Goal: Information Seeking & Learning: Check status

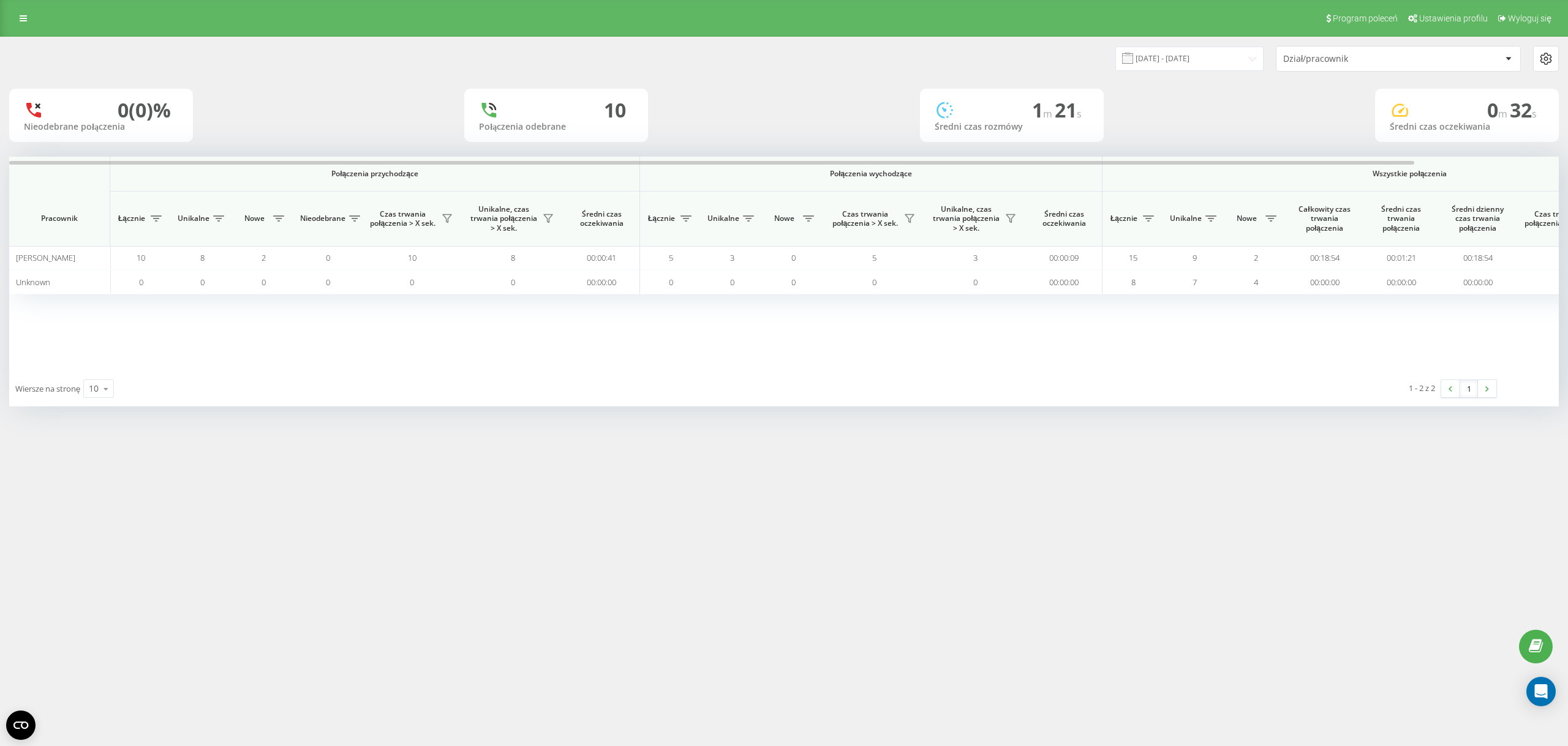
click at [339, 468] on div "Program poleceń Ustawienia profilu Wyloguj się 21.09.2025 - 21.09.2025 Dział/pr…" at bounding box center [784, 373] width 1568 height 746
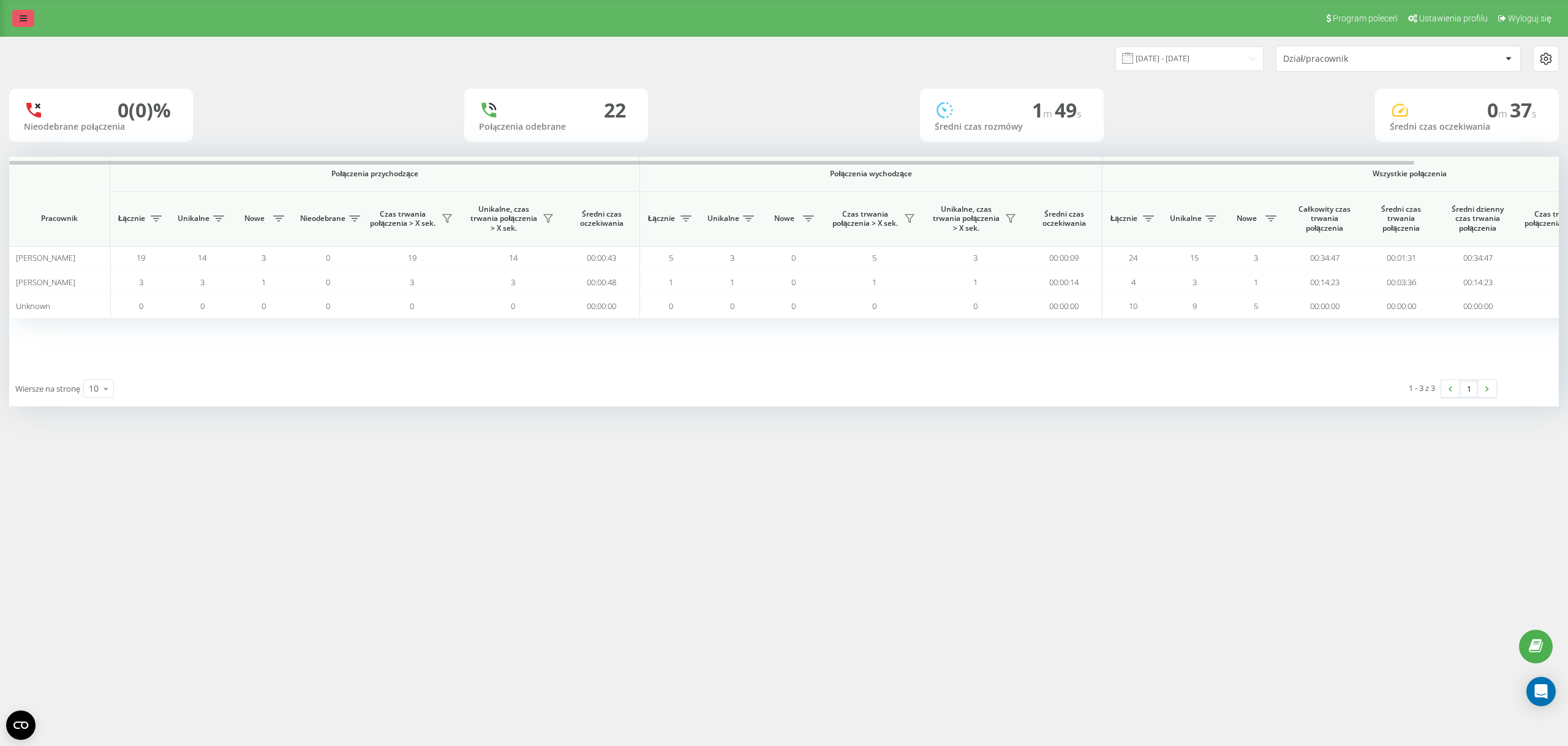
click at [23, 23] on icon at bounding box center [23, 18] width 7 height 9
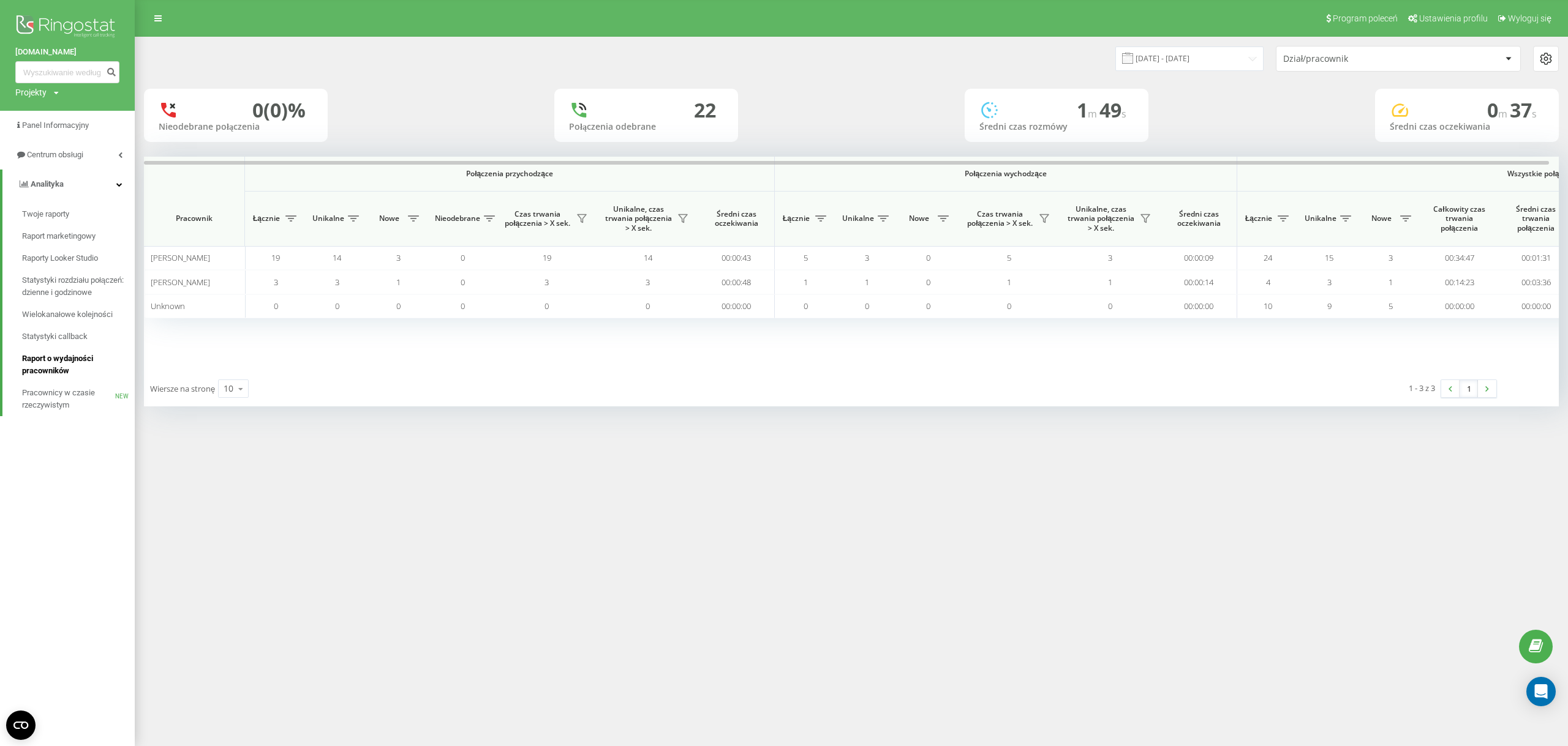
drag, startPoint x: 51, startPoint y: 360, endPoint x: 59, endPoint y: 365, distance: 9.4
click at [51, 361] on span "Raport o wydajności pracowników" at bounding box center [75, 365] width 107 height 25
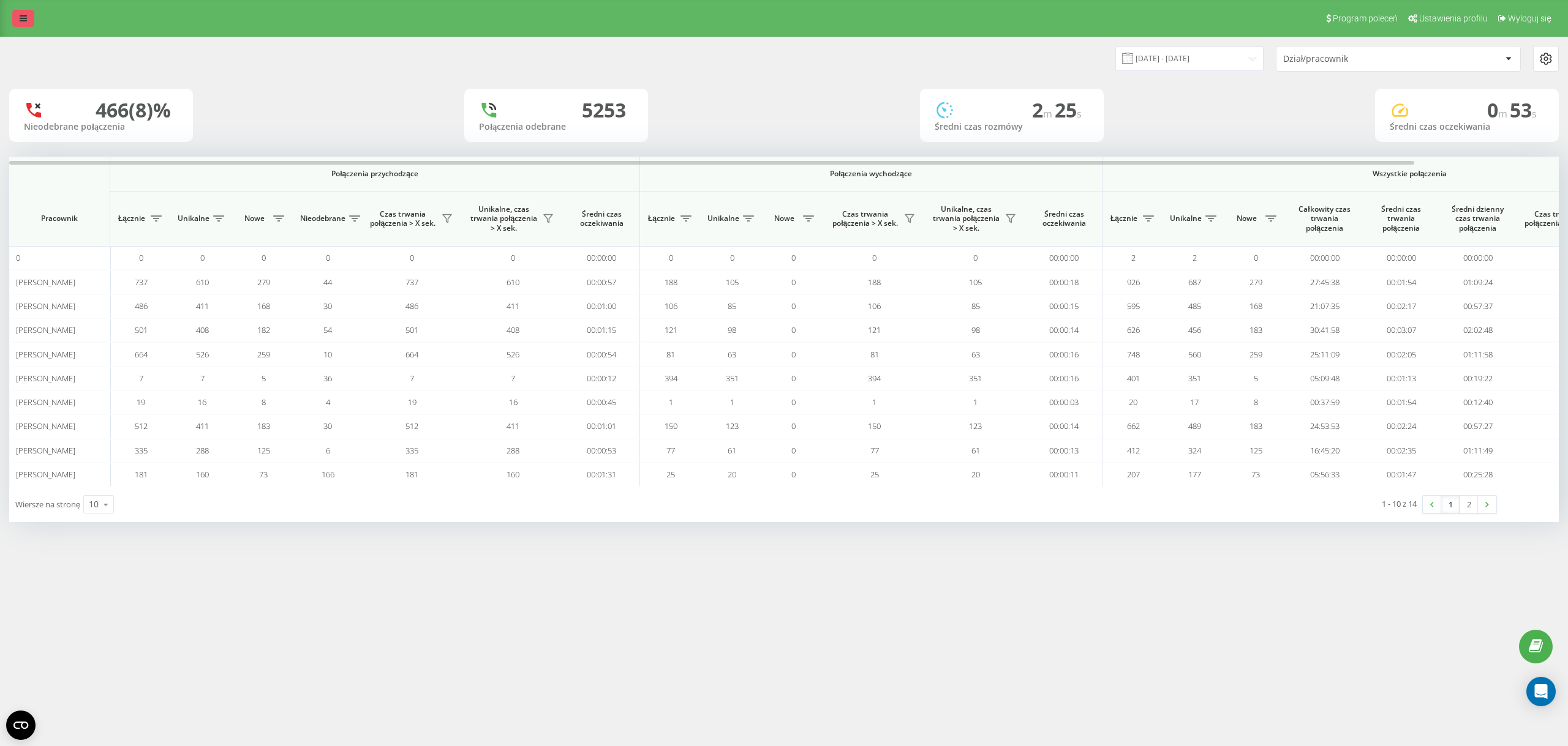
click at [29, 21] on link at bounding box center [23, 18] width 22 height 17
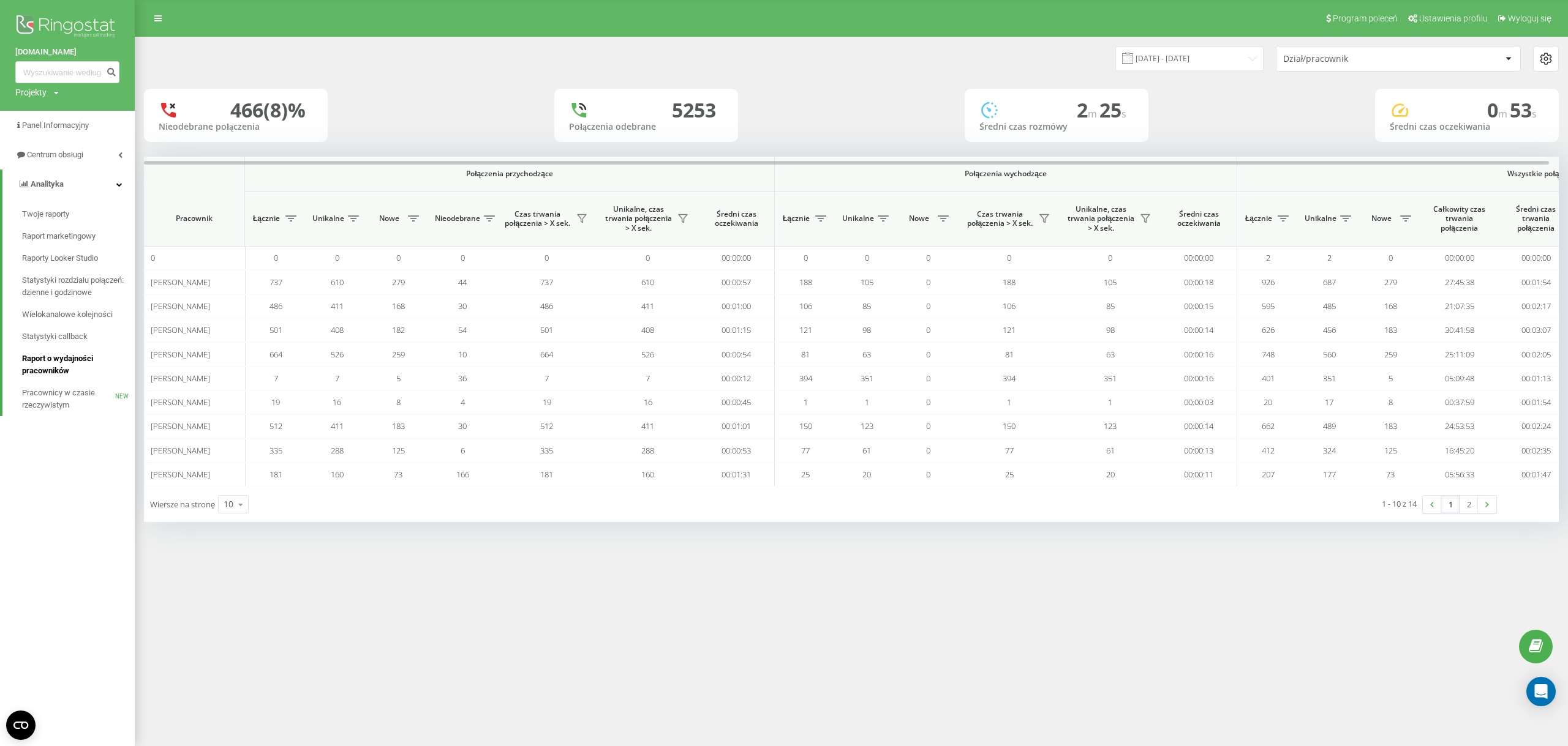
click at [79, 358] on span "Raport o wydajności pracowników" at bounding box center [75, 365] width 107 height 25
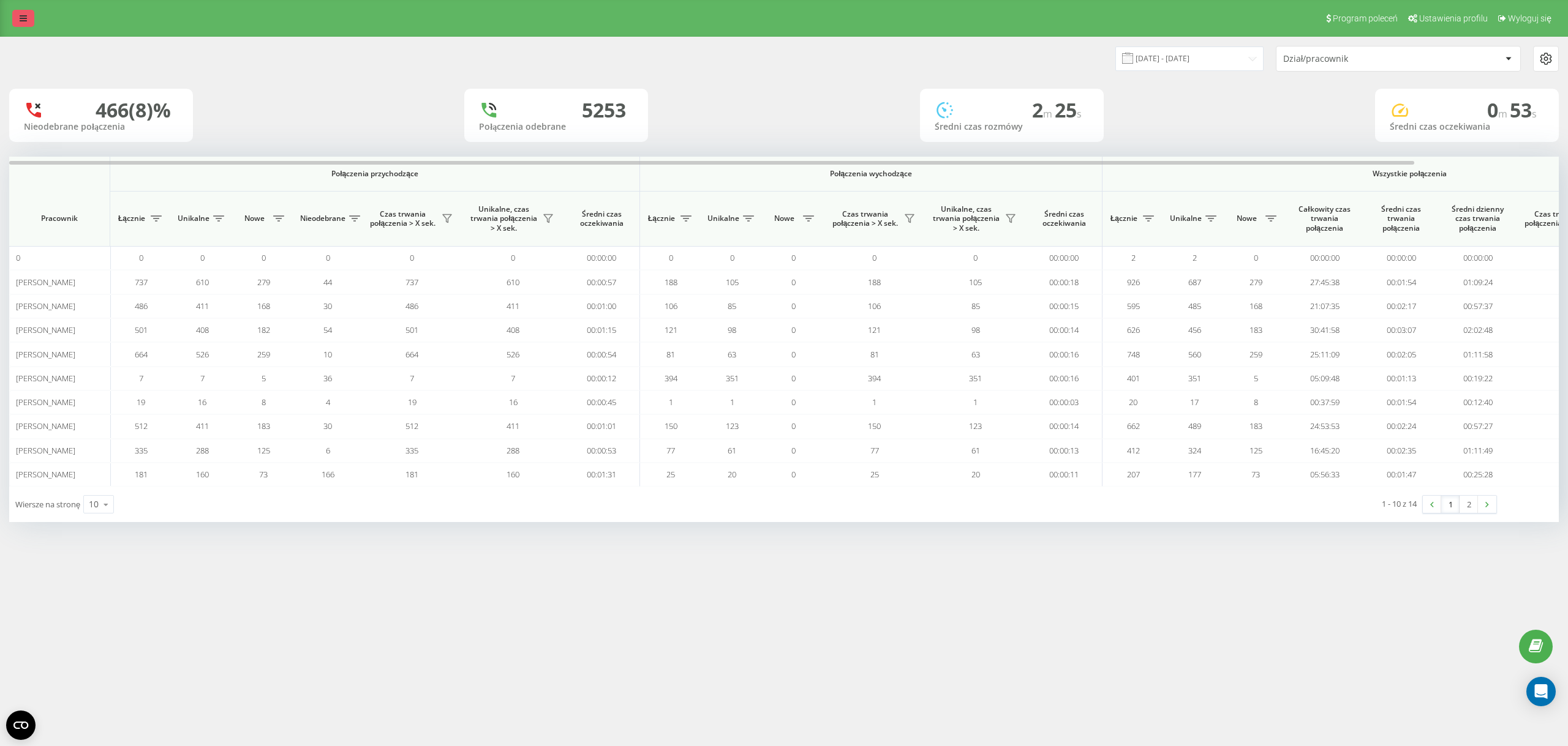
click at [20, 17] on icon at bounding box center [23, 18] width 7 height 9
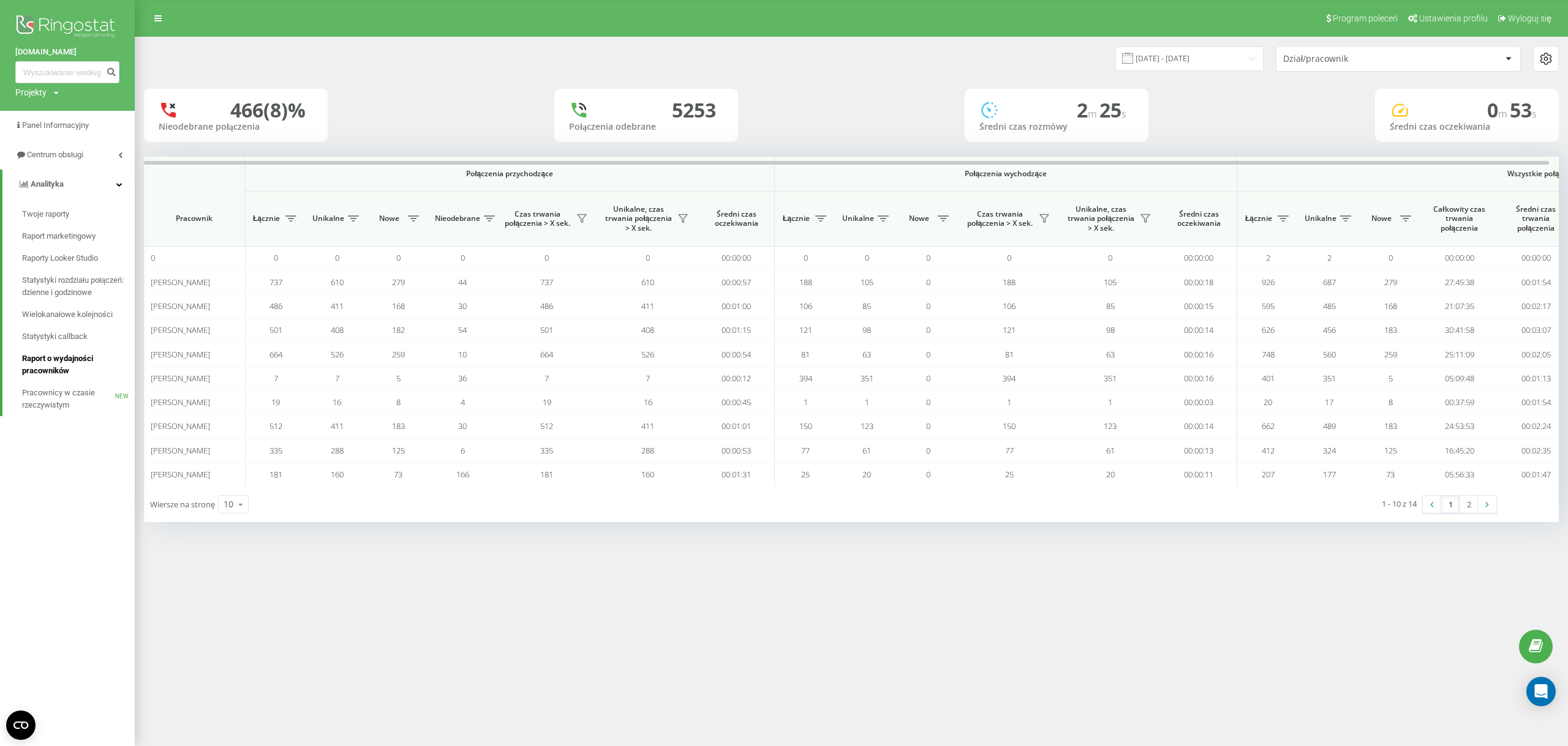
click at [68, 356] on span "Raport o wydajności pracowników" at bounding box center [75, 365] width 107 height 25
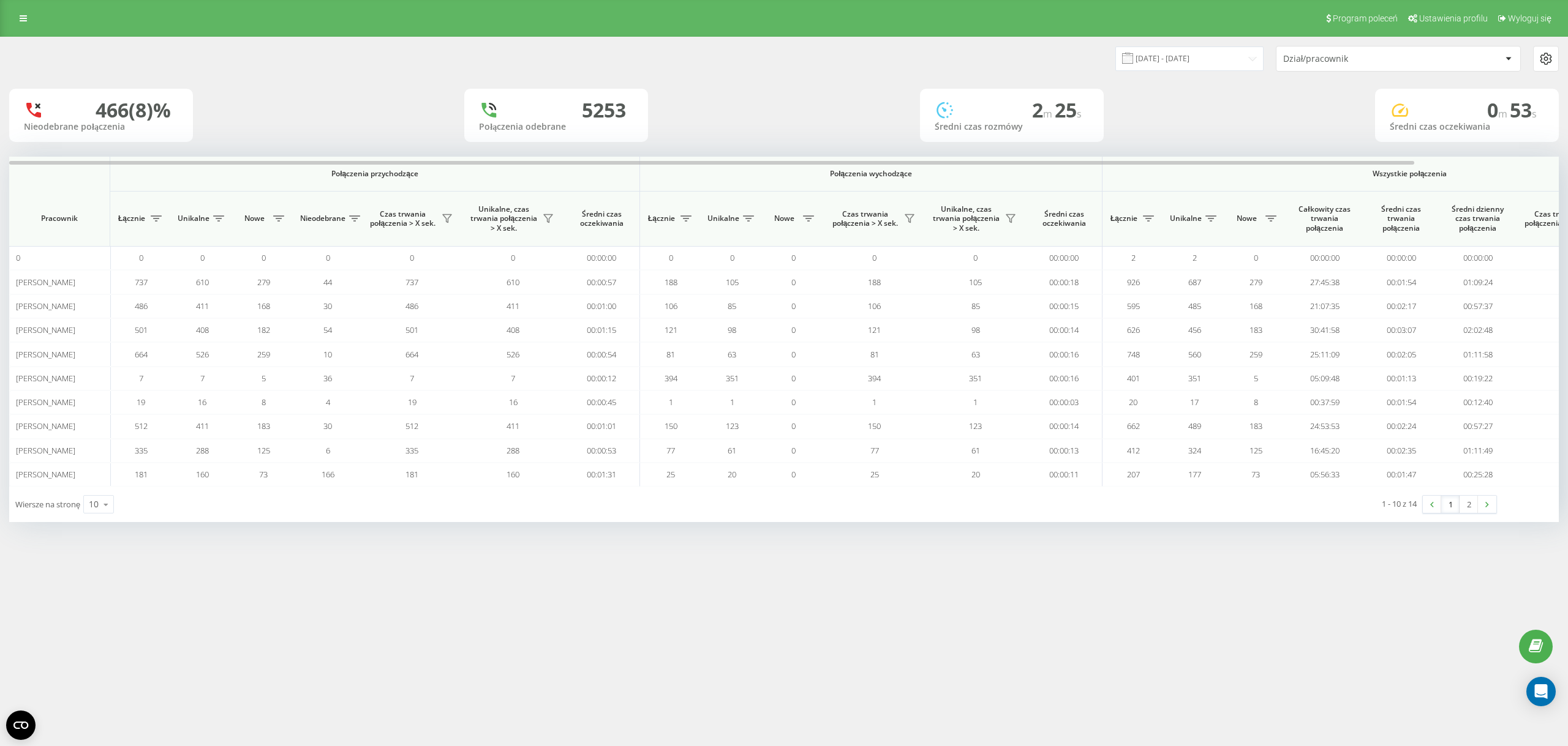
click at [1119, 61] on div "21.08.2025 - 21.09.2025" at bounding box center [1174, 59] width 179 height 24
click at [1153, 63] on input "[DATE] - [DATE]" at bounding box center [1189, 59] width 148 height 24
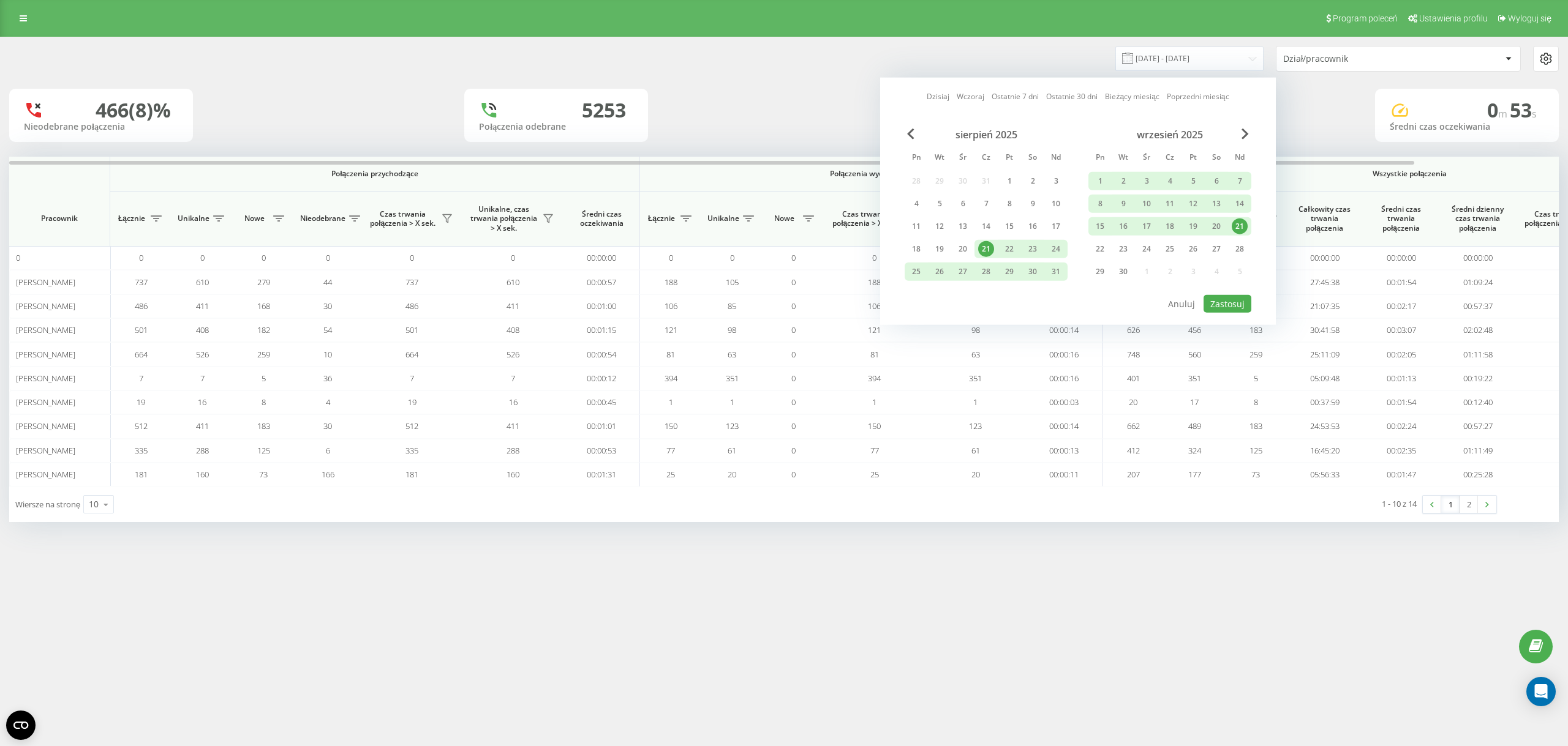
click at [1236, 223] on div "21" at bounding box center [1240, 226] width 16 height 16
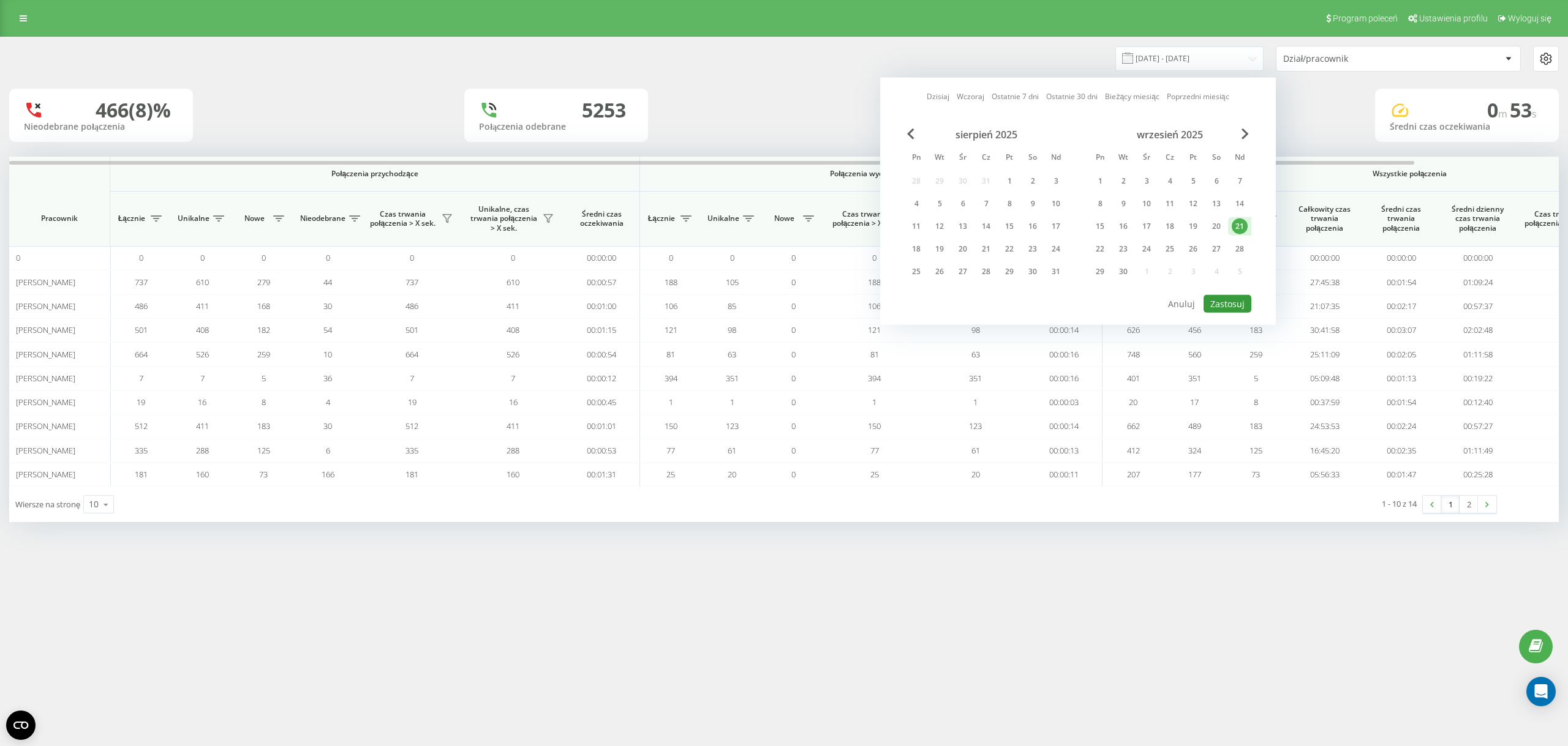
click at [1240, 304] on button "Zastosuj" at bounding box center [1228, 304] width 47 height 17
type input "[DATE] - [DATE]"
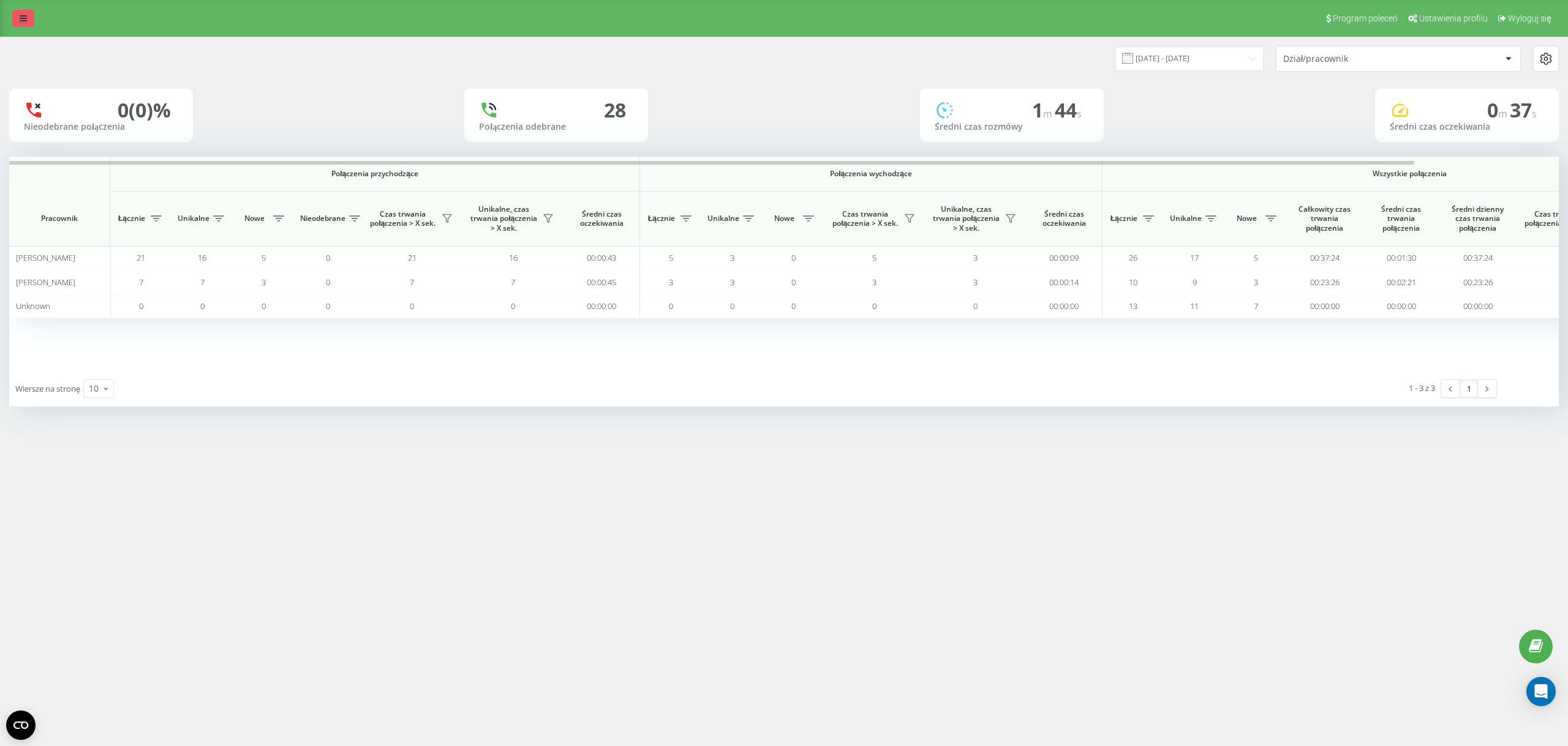
click at [32, 20] on link at bounding box center [23, 18] width 22 height 17
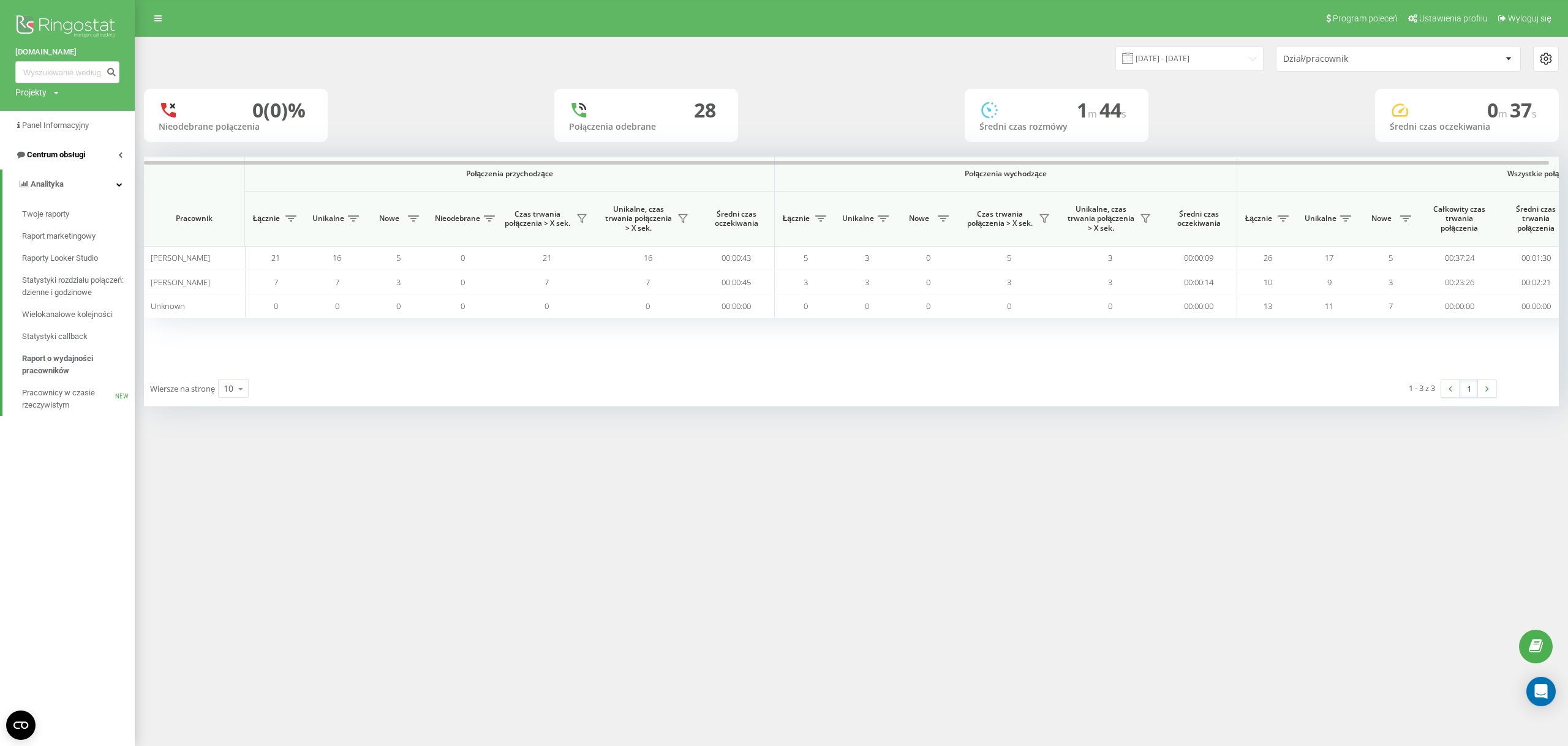
click at [74, 157] on span "Centrum obsługi" at bounding box center [56, 155] width 59 height 9
click at [85, 181] on span "Dziennik połączeń" at bounding box center [54, 184] width 64 height 12
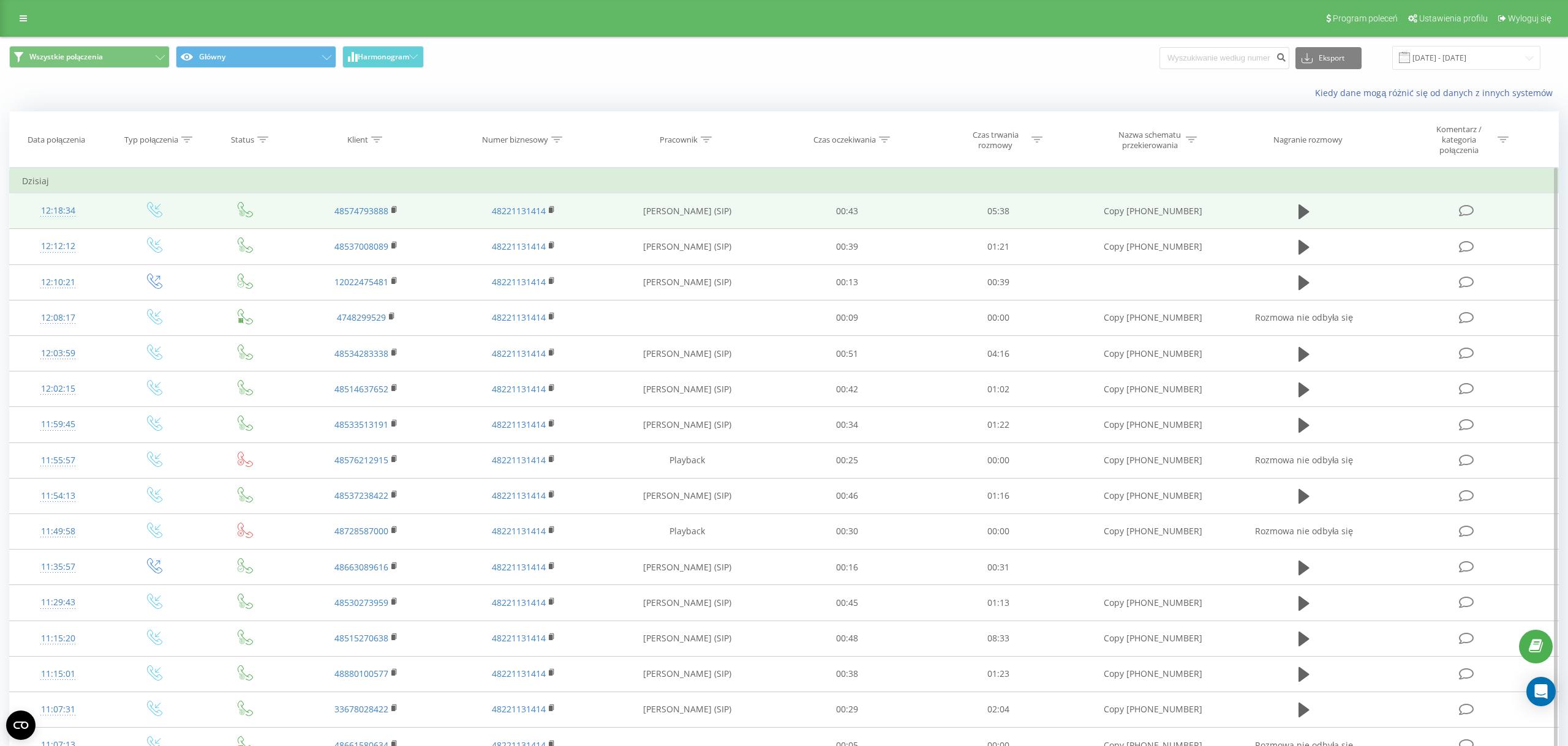
click at [1294, 208] on td at bounding box center [1304, 211] width 145 height 36
click at [1301, 214] on icon at bounding box center [1304, 211] width 11 height 15
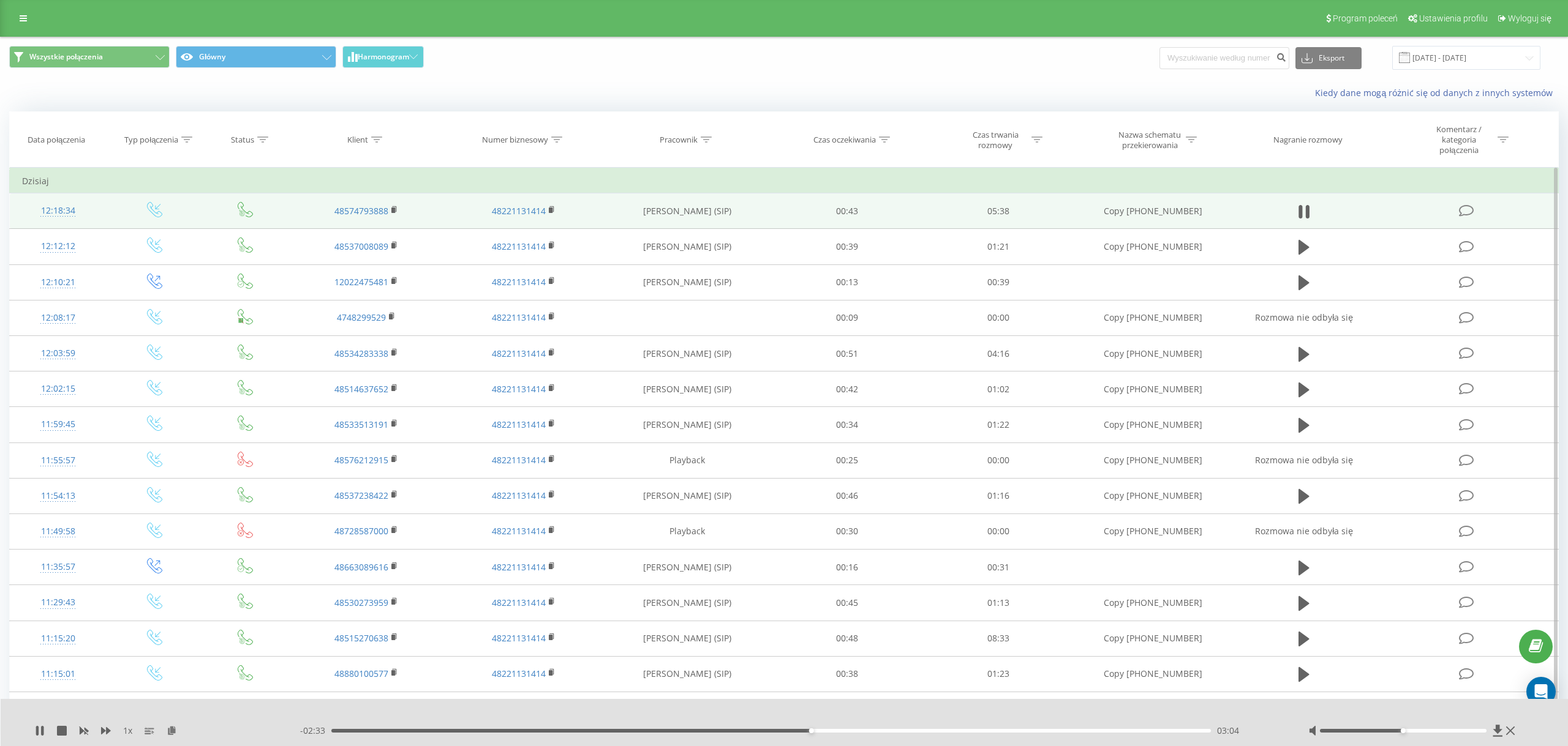
click at [527, 85] on div "Kiedy dane mogą różnić się od danych z innych systemów" at bounding box center [784, 93] width 1567 height 29
click at [31, 21] on link at bounding box center [23, 18] width 22 height 17
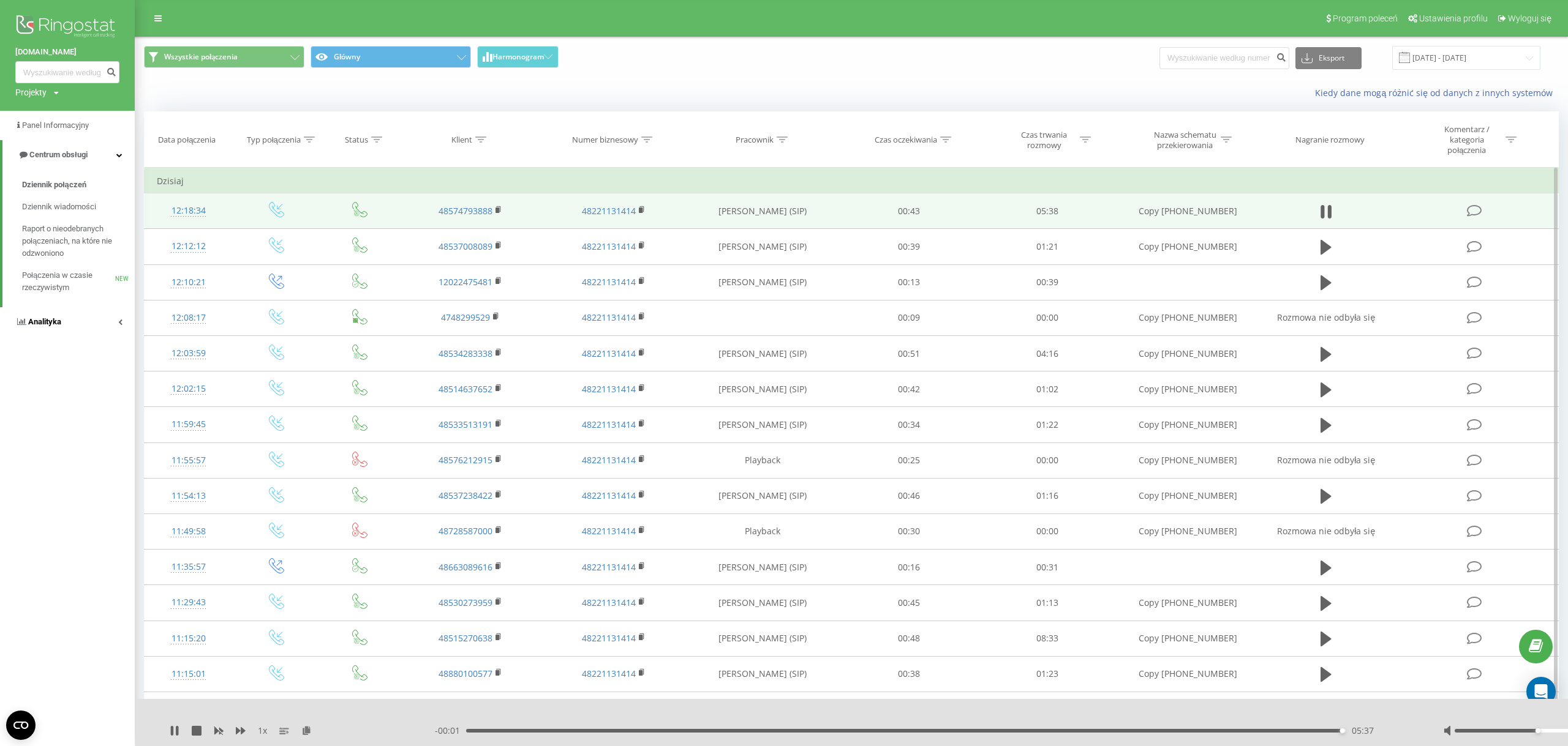
click at [101, 320] on link "Analityka" at bounding box center [67, 321] width 135 height 29
click at [78, 361] on span "Raport o wydajności pracowników" at bounding box center [75, 365] width 107 height 25
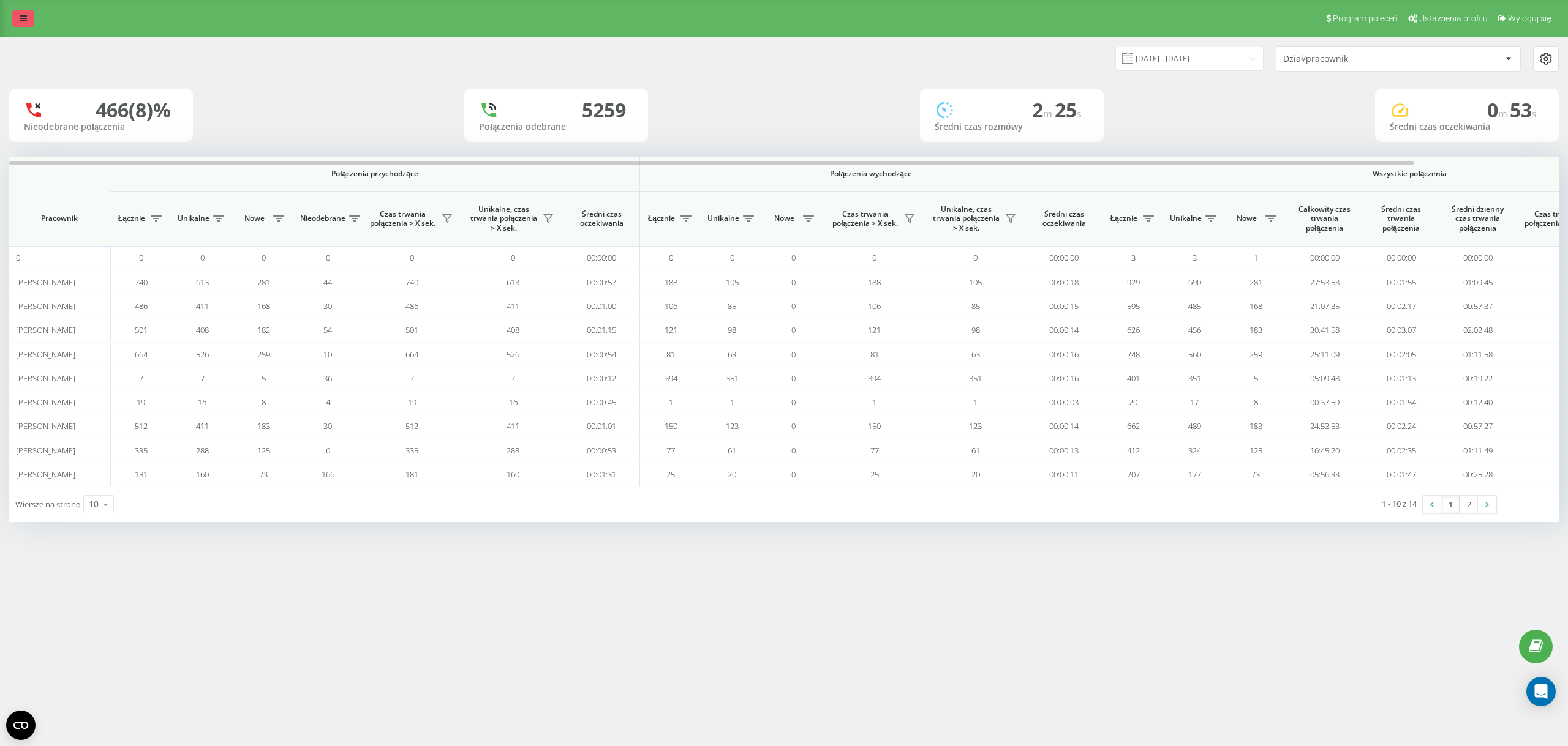
click at [21, 22] on icon at bounding box center [23, 18] width 7 height 9
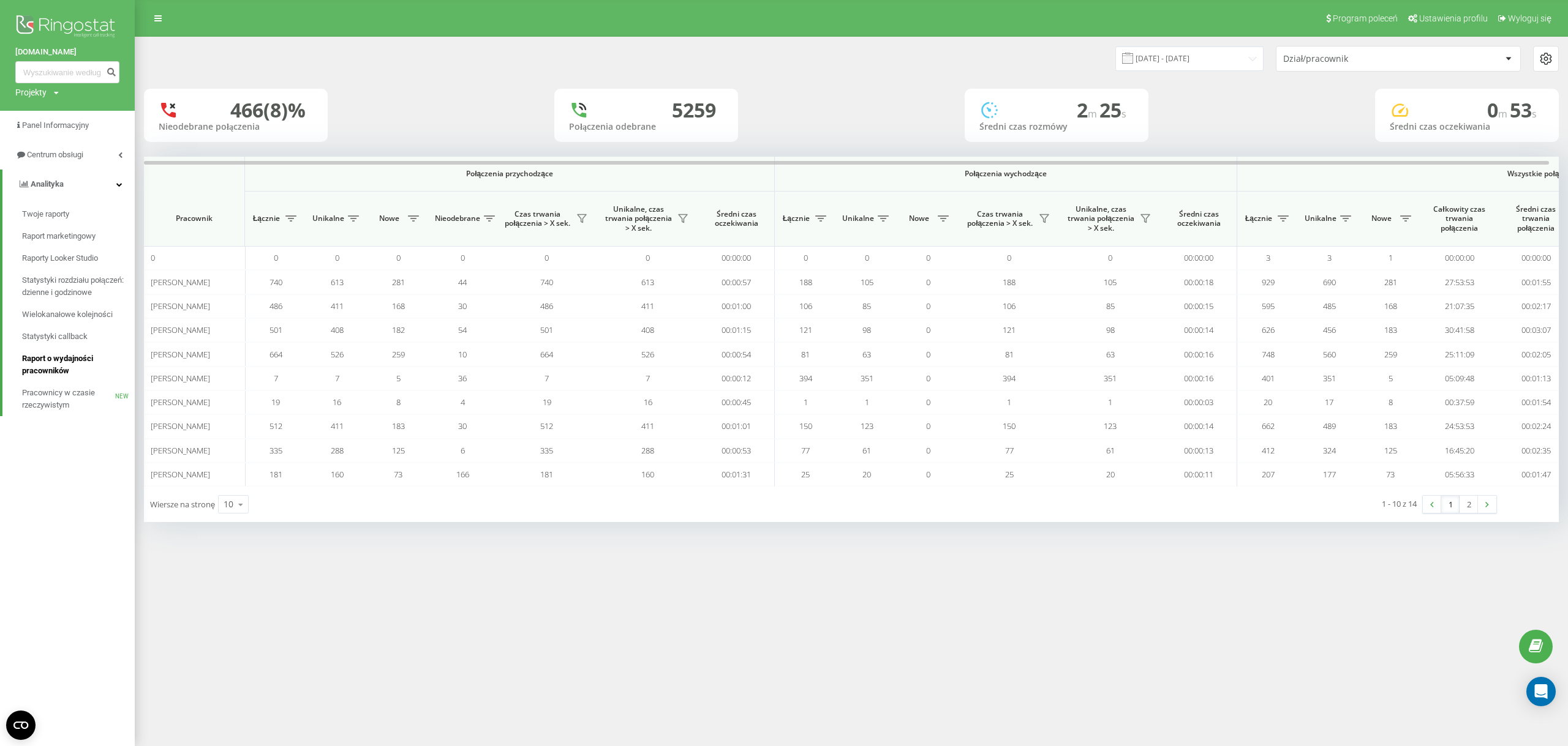
click at [78, 369] on span "Raport o wydajności pracowników" at bounding box center [75, 365] width 107 height 25
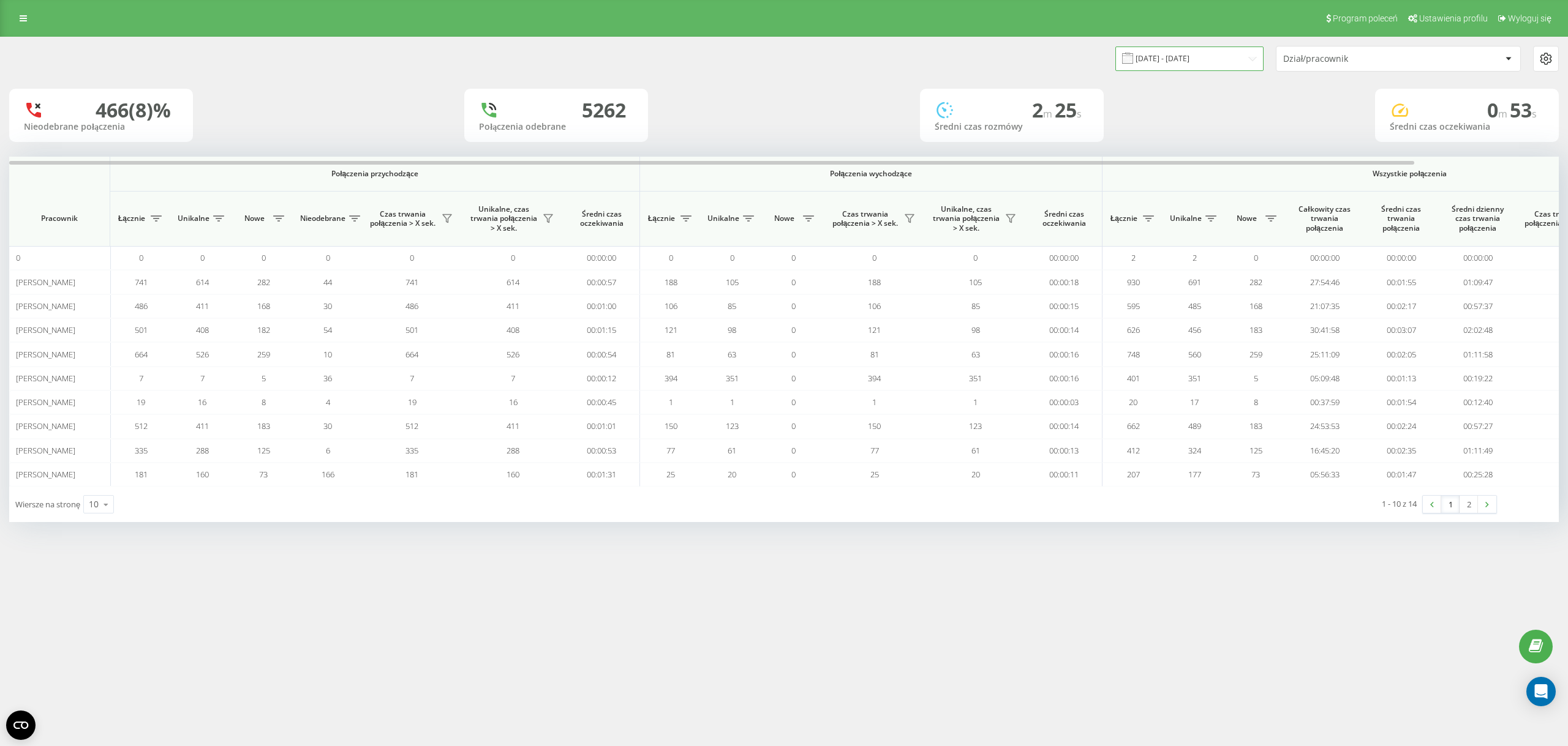
click at [1182, 59] on input "21.08.2025 - 21.09.2025" at bounding box center [1189, 59] width 148 height 24
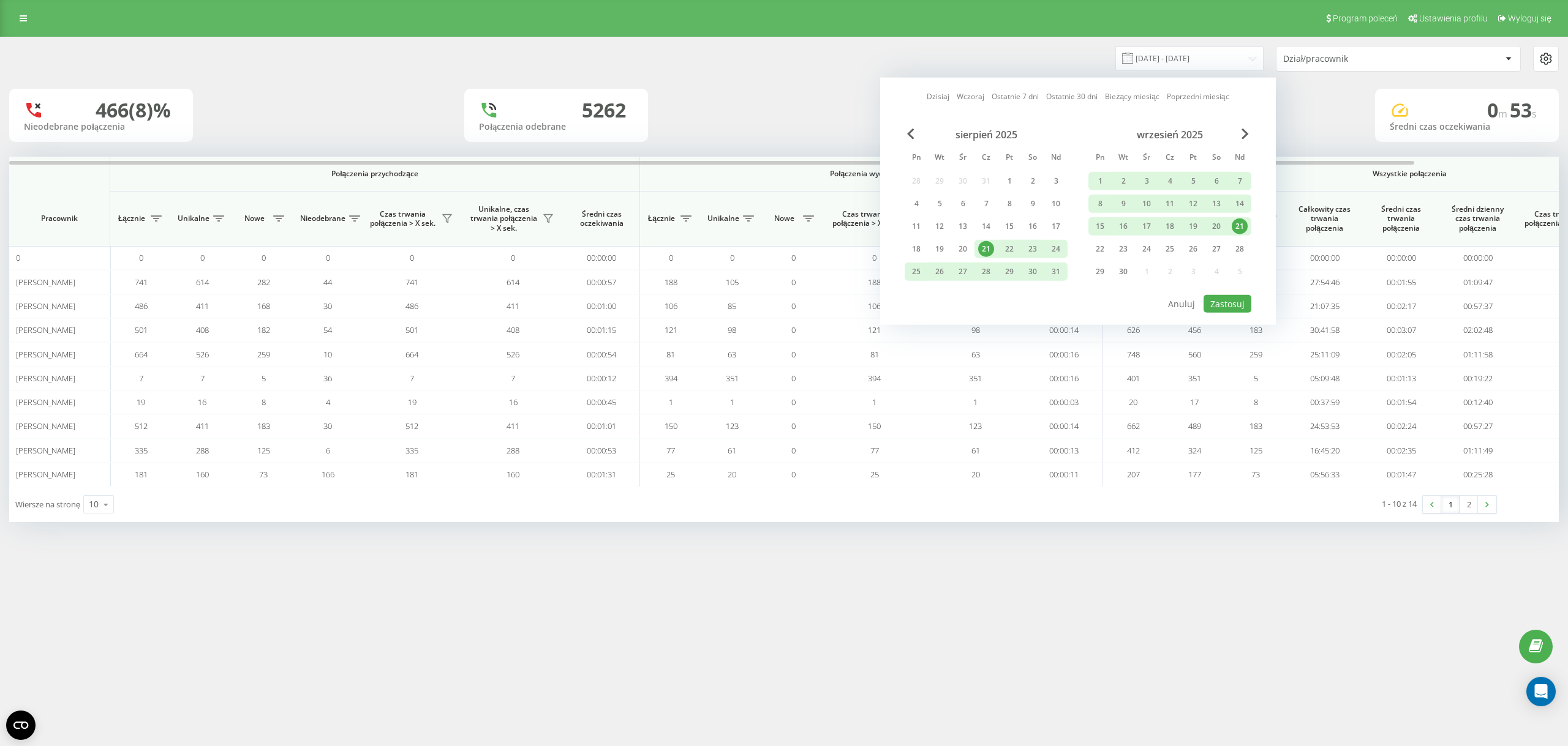
drag, startPoint x: 1242, startPoint y: 230, endPoint x: 1249, endPoint y: 263, distance: 33.7
click at [1242, 229] on div "21" at bounding box center [1240, 226] width 16 height 16
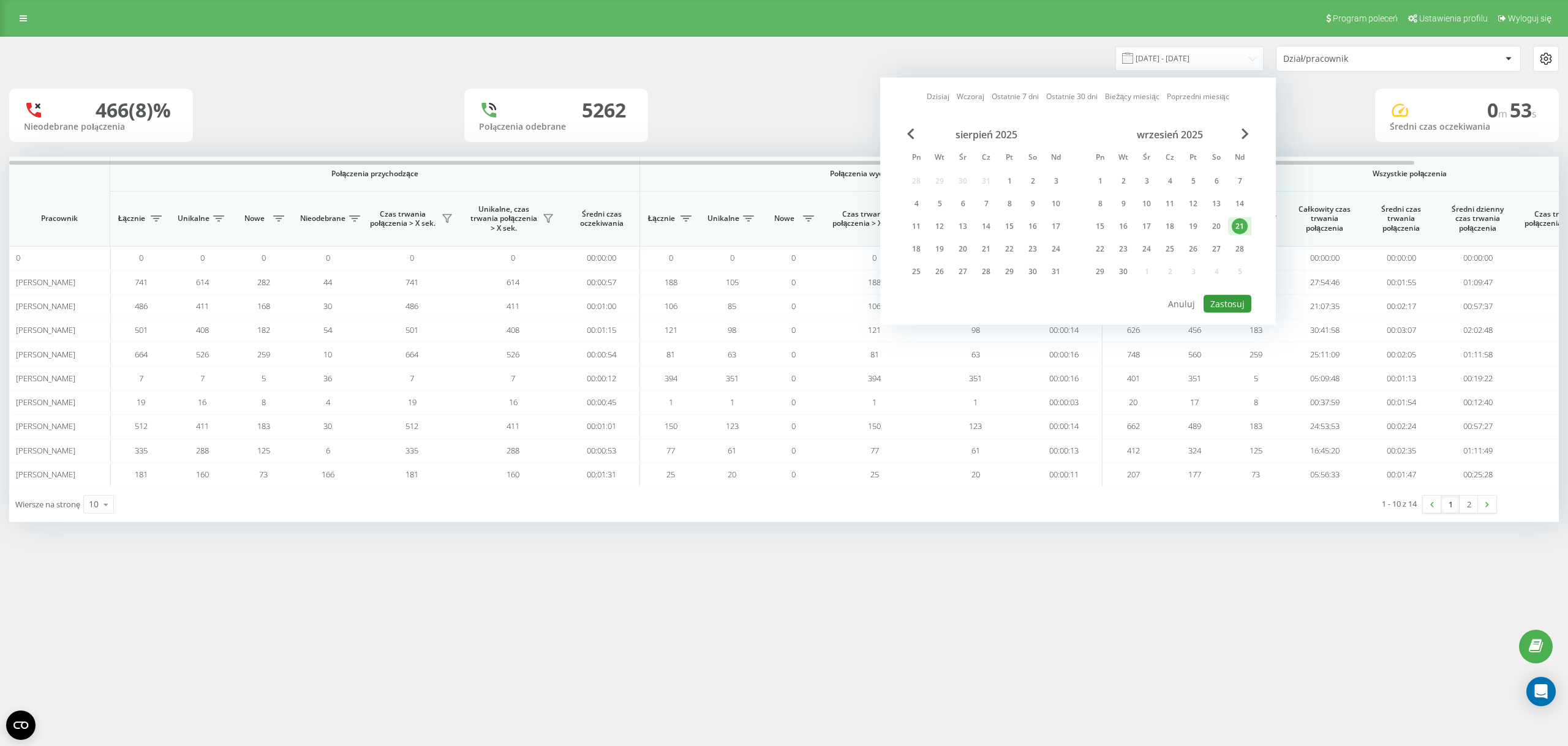
click at [1242, 301] on button "Zastosuj" at bounding box center [1228, 304] width 47 height 17
type input "[DATE] - [DATE]"
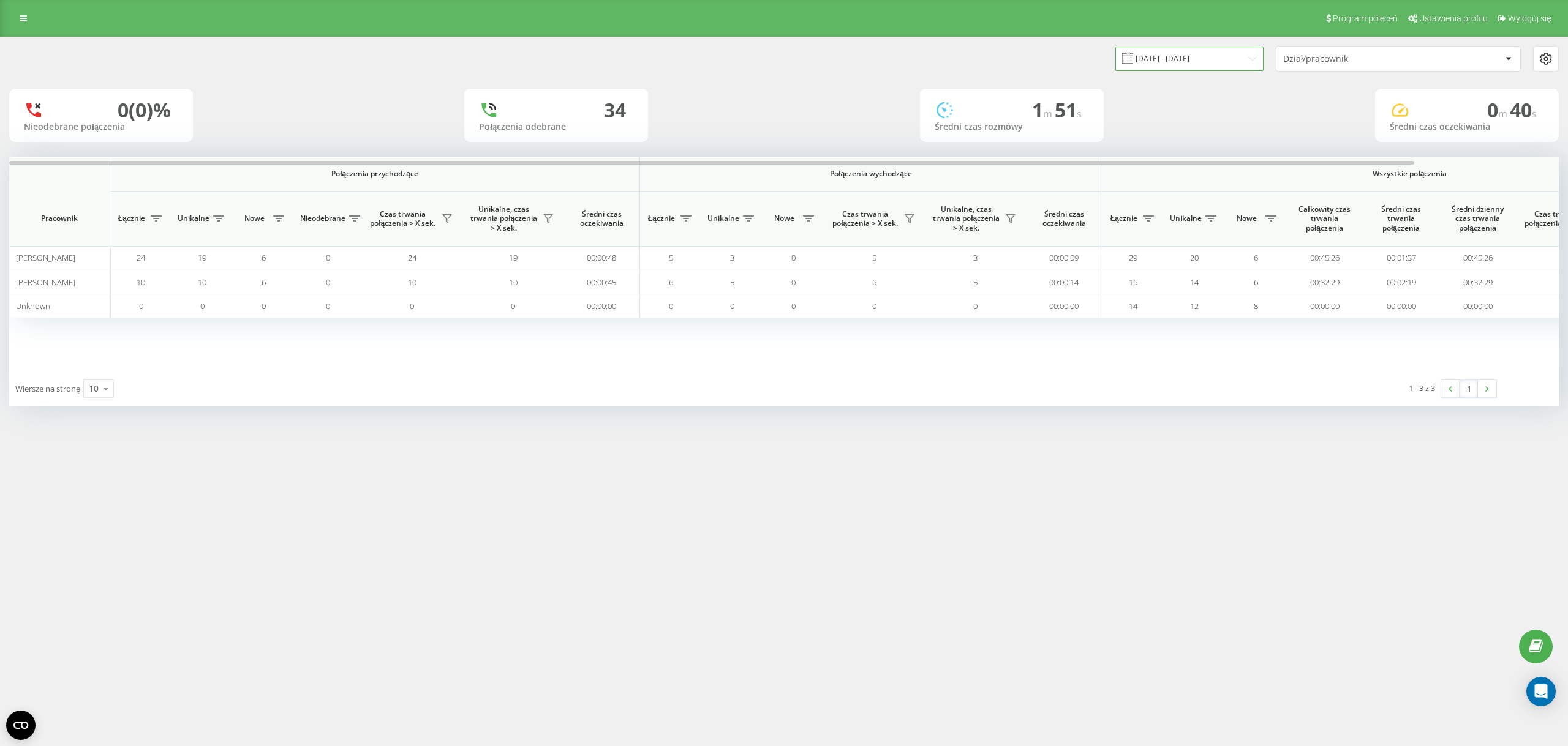
click at [1168, 64] on input "[DATE] - [DATE]" at bounding box center [1189, 59] width 148 height 24
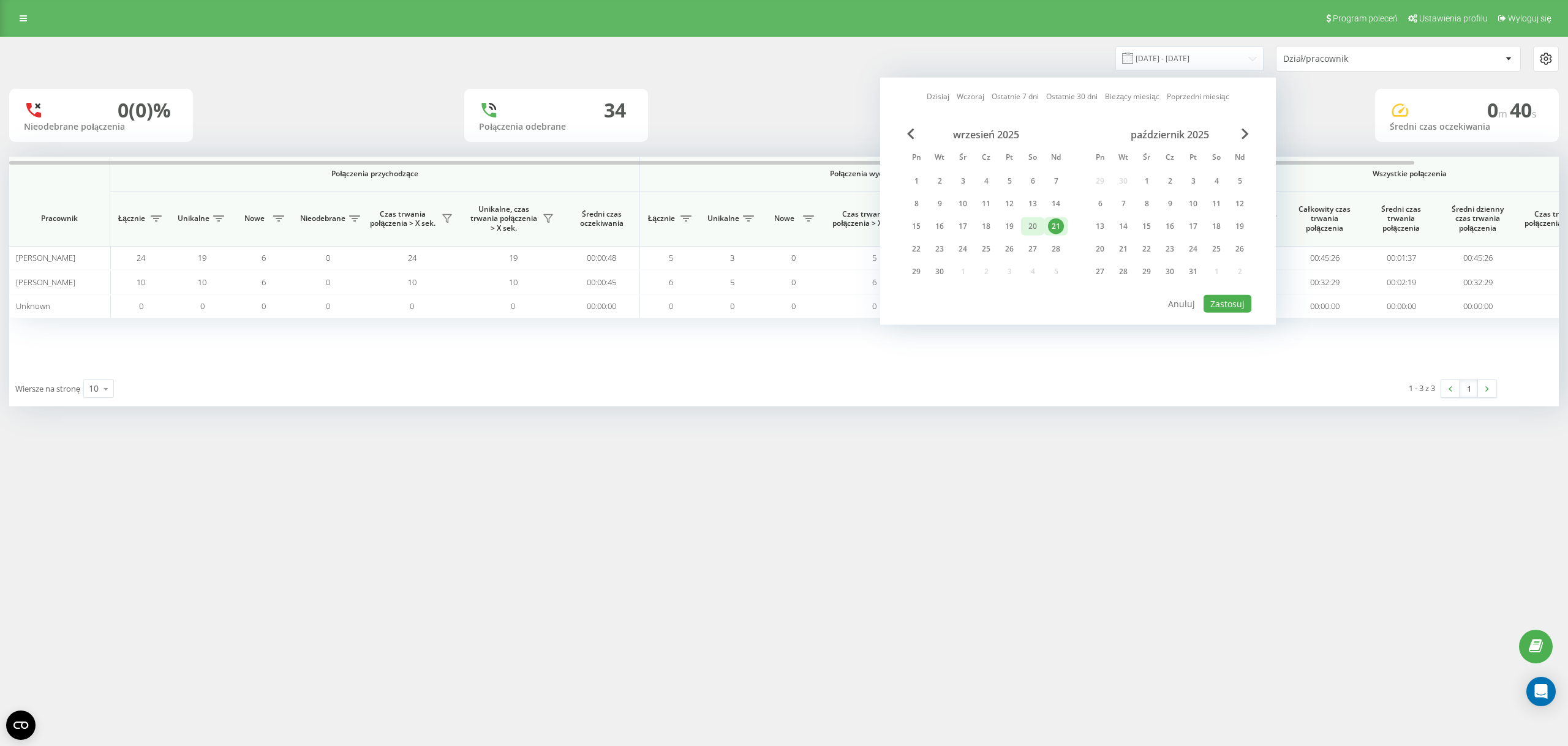
click at [1036, 223] on div "20" at bounding box center [1033, 226] width 16 height 16
click at [1213, 298] on button "Zastosuj" at bounding box center [1228, 304] width 47 height 17
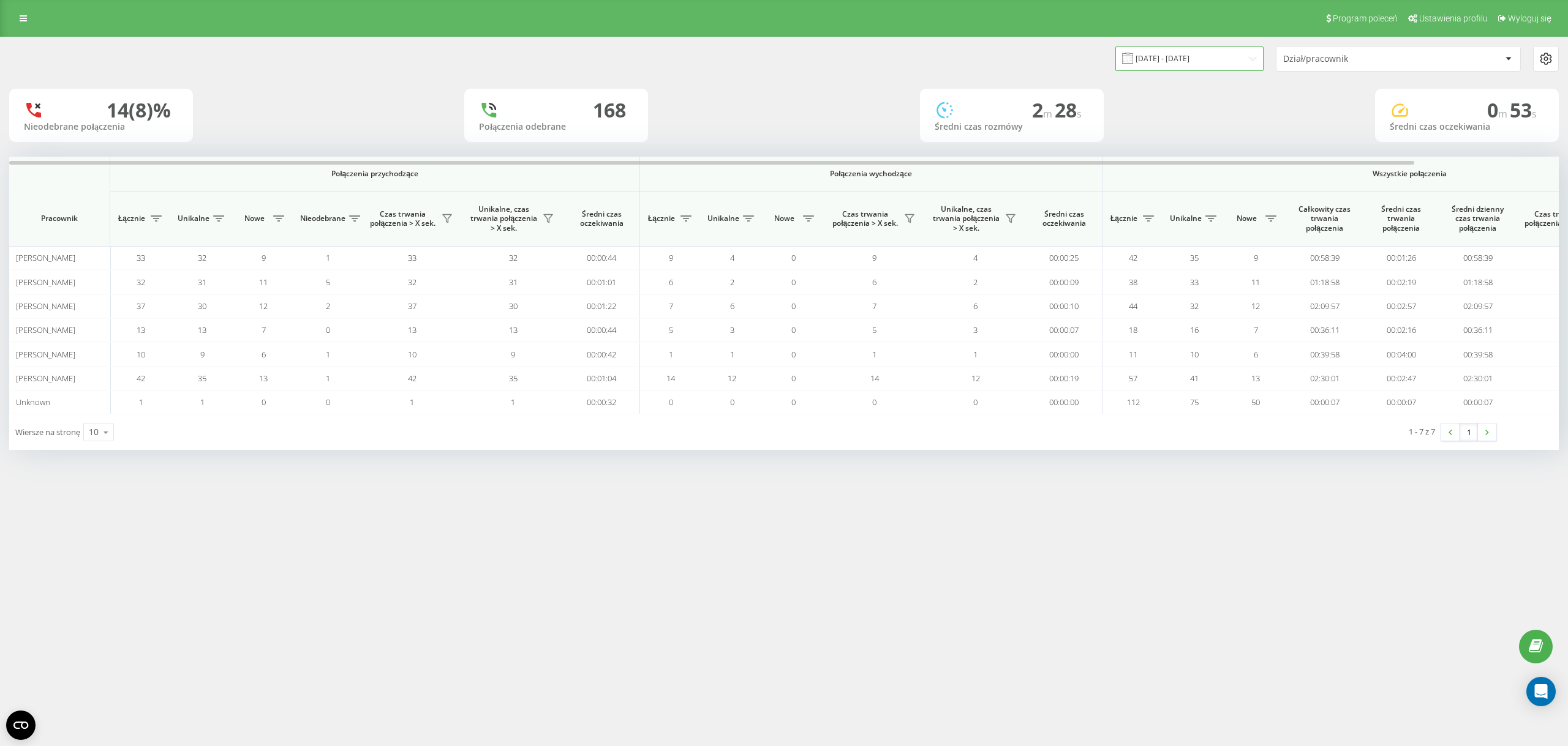
click at [1145, 59] on input "[DATE] - [DATE]" at bounding box center [1189, 59] width 148 height 24
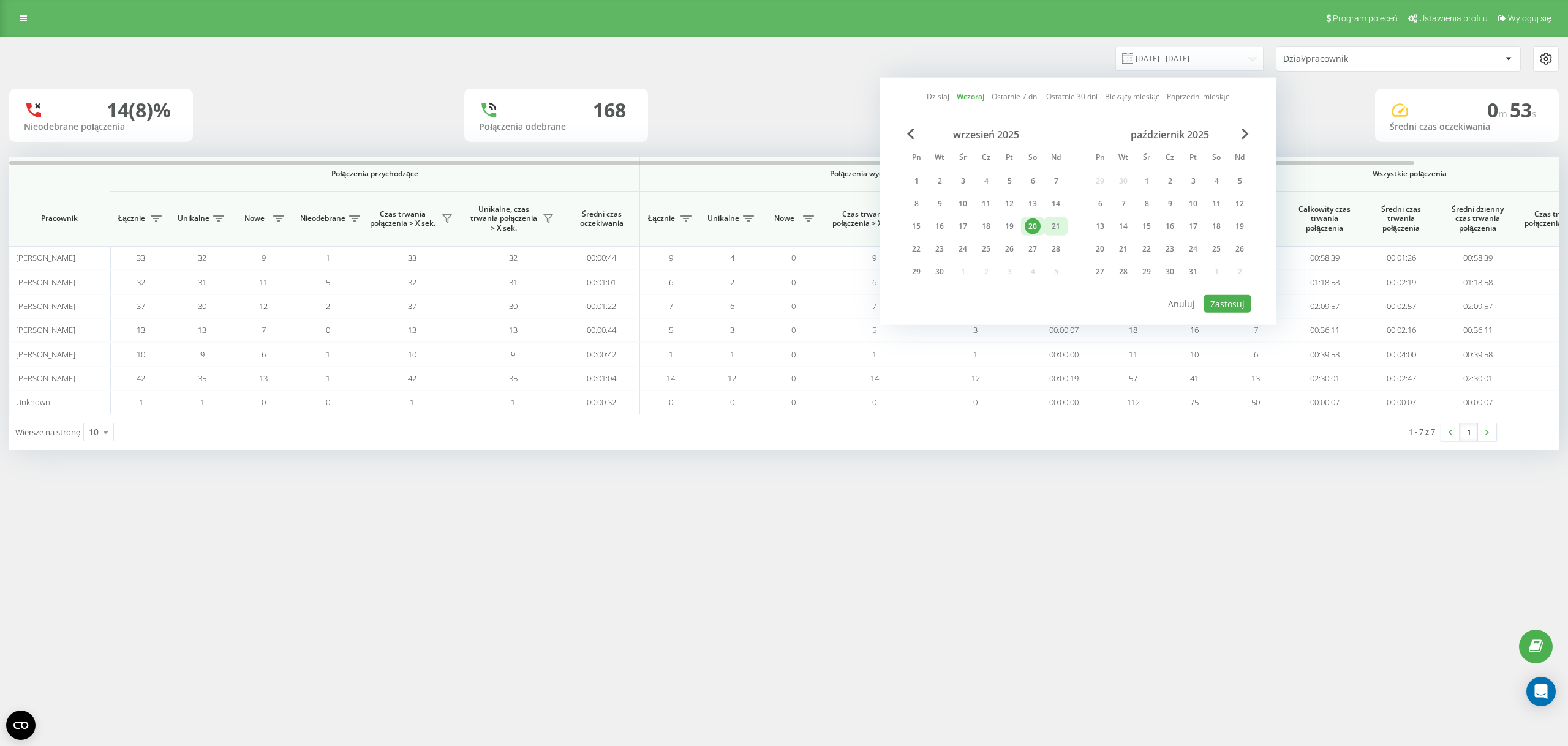
click at [1055, 223] on div "21" at bounding box center [1056, 226] width 16 height 16
click at [1230, 301] on button "Zastosuj" at bounding box center [1228, 304] width 47 height 17
type input "[DATE] - [DATE]"
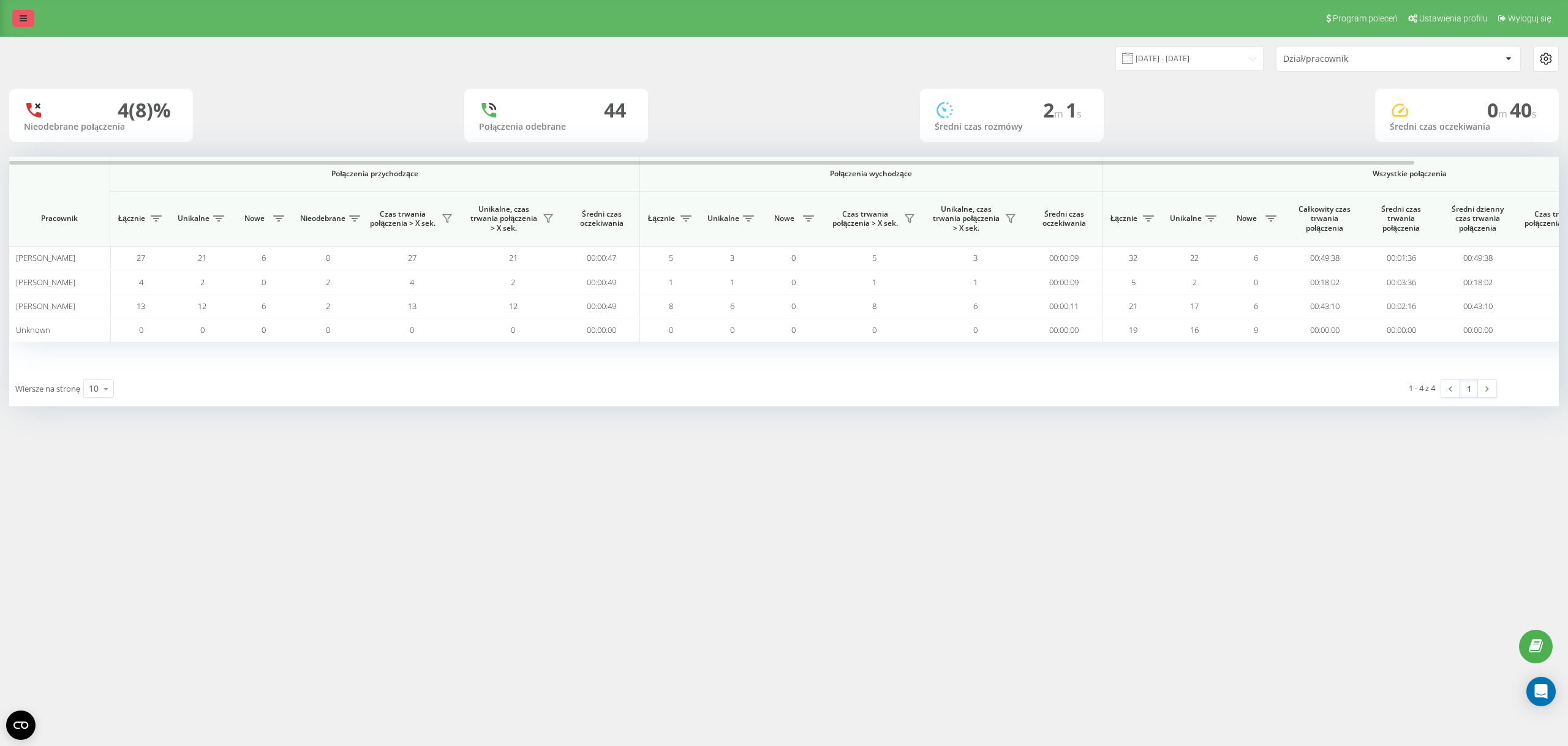
click at [23, 20] on icon at bounding box center [23, 18] width 7 height 9
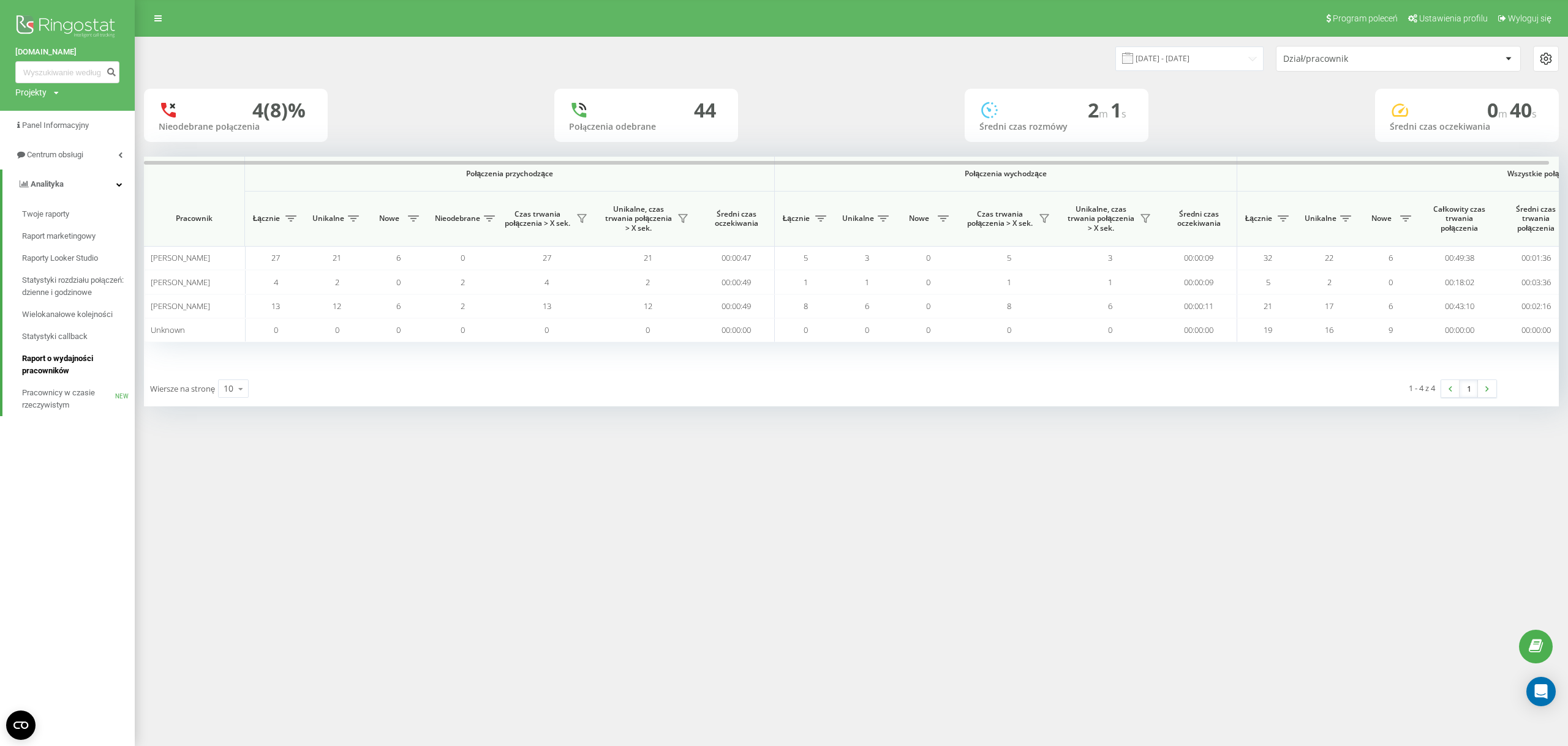
click at [54, 355] on span "Raport o wydajności pracowników" at bounding box center [75, 365] width 107 height 25
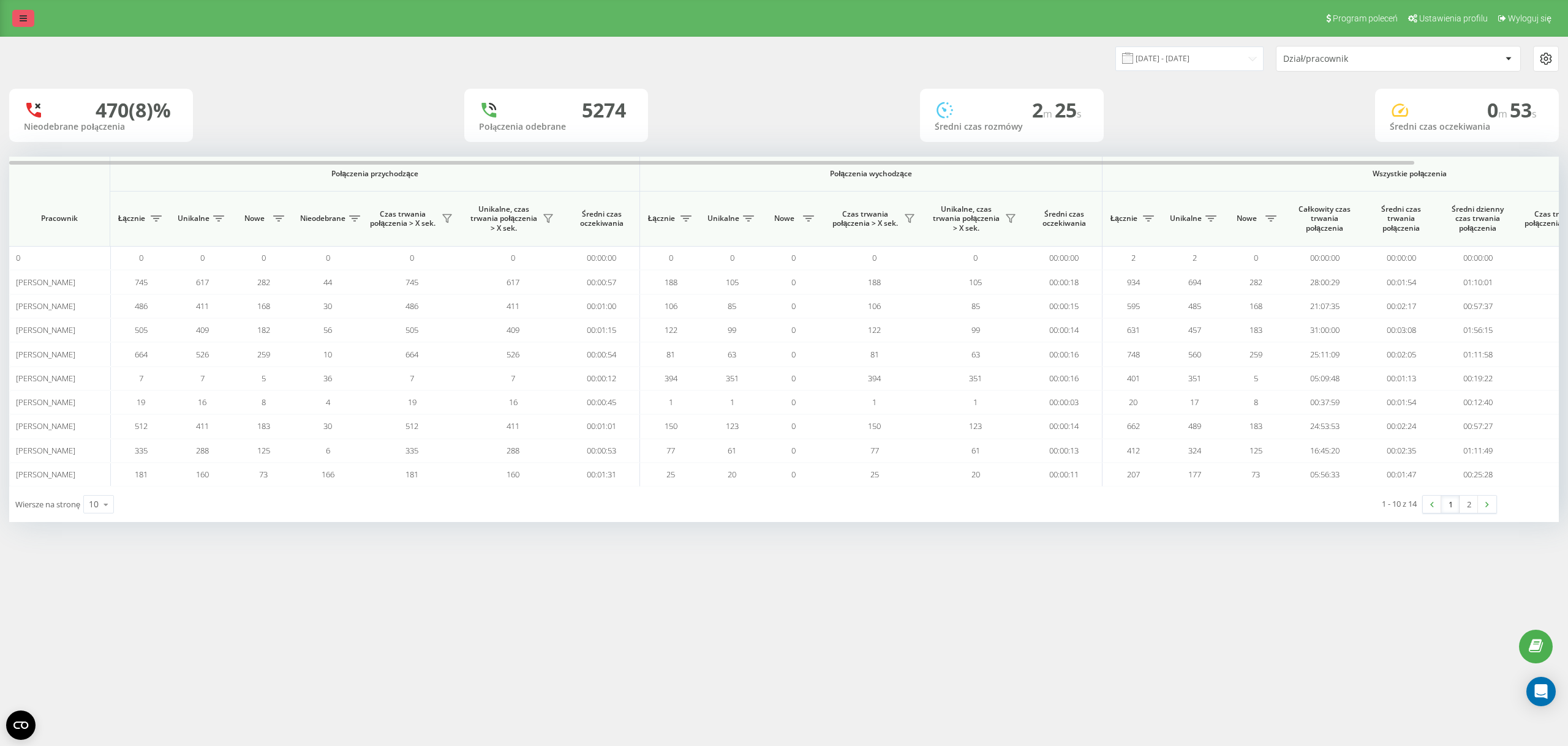
click at [17, 21] on link at bounding box center [23, 18] width 22 height 17
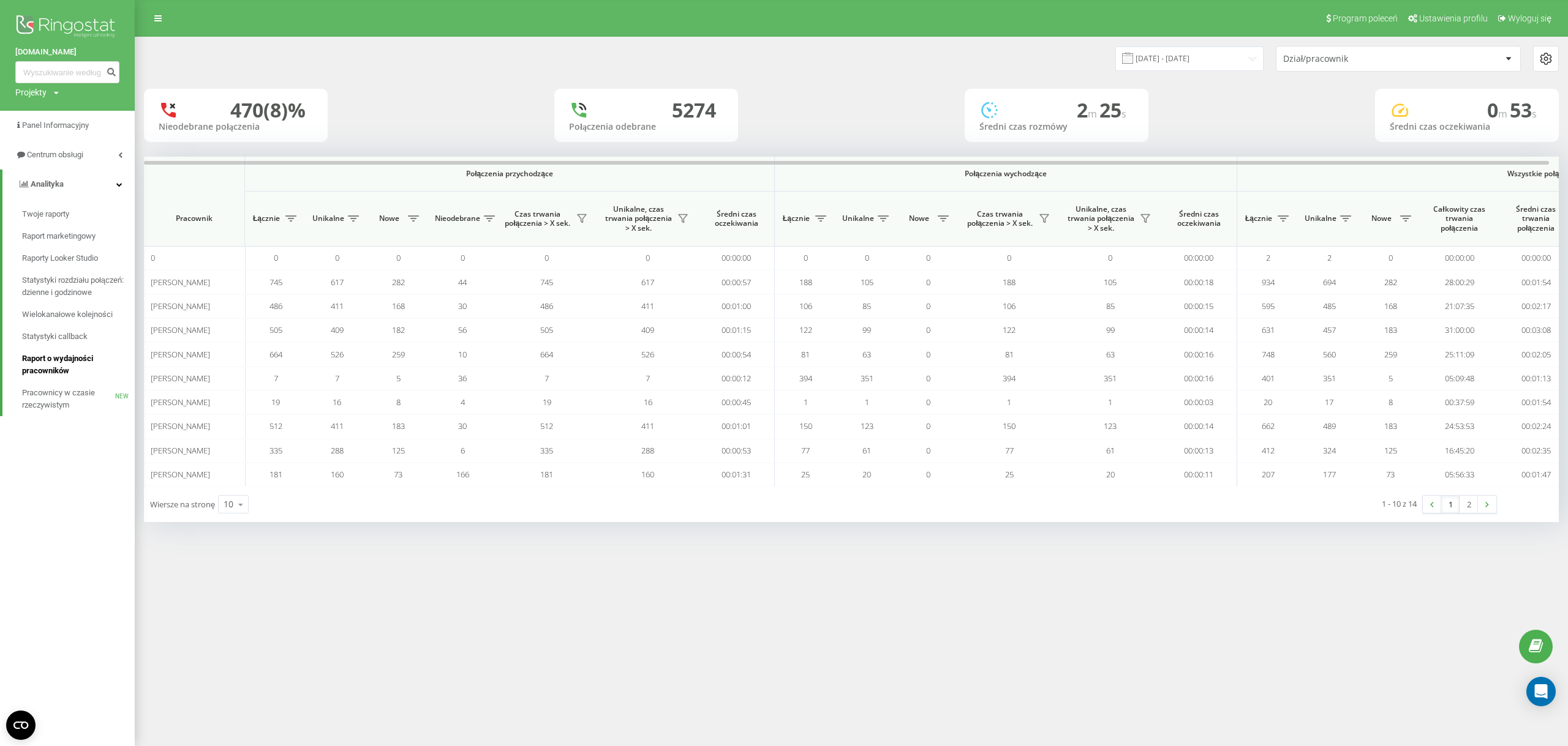
click at [91, 359] on span "Raport o wydajności pracowników" at bounding box center [75, 365] width 107 height 25
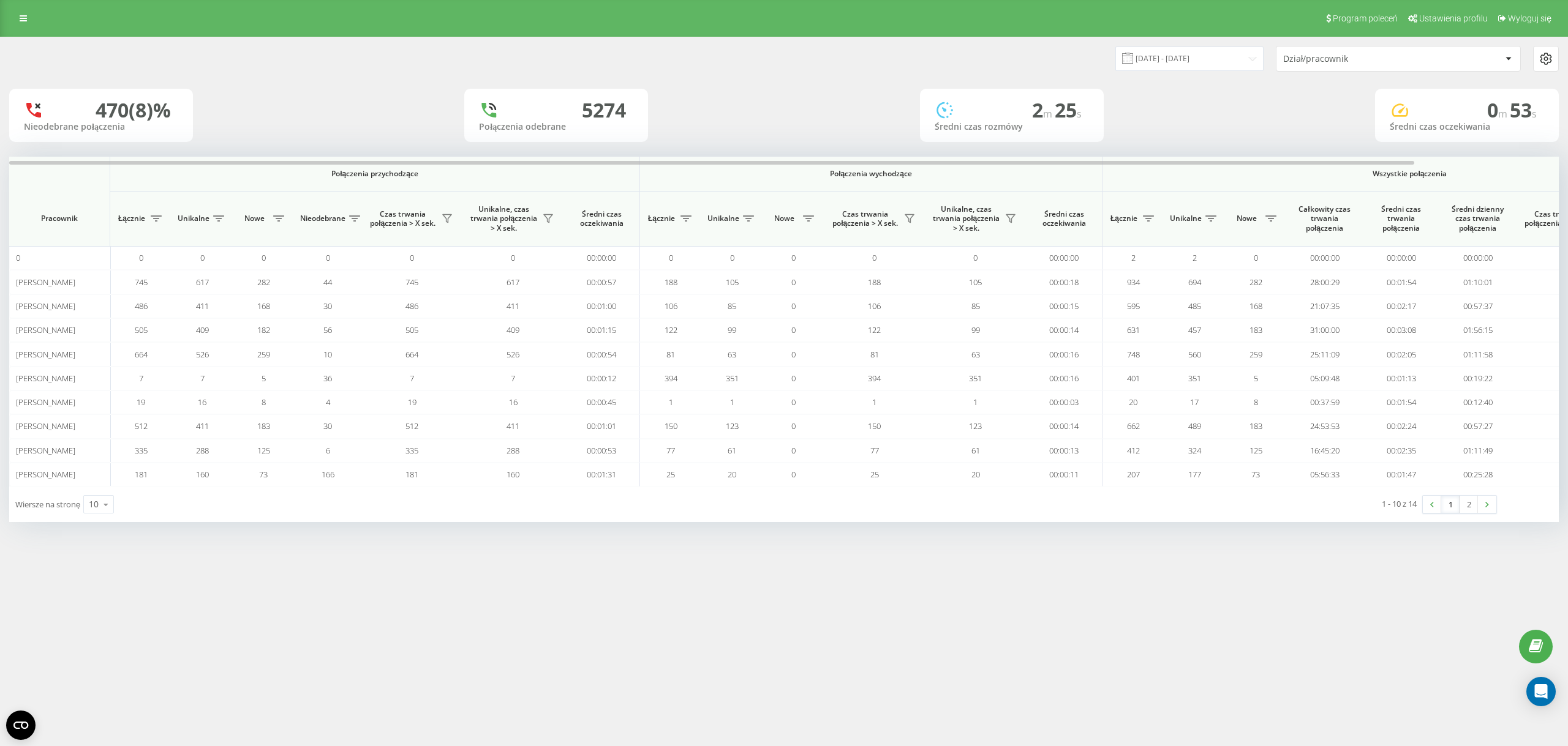
click at [47, 19] on div "Program poleceń Ustawienia profilu Wyloguj się" at bounding box center [784, 18] width 1568 height 36
click at [26, 19] on icon at bounding box center [23, 18] width 7 height 9
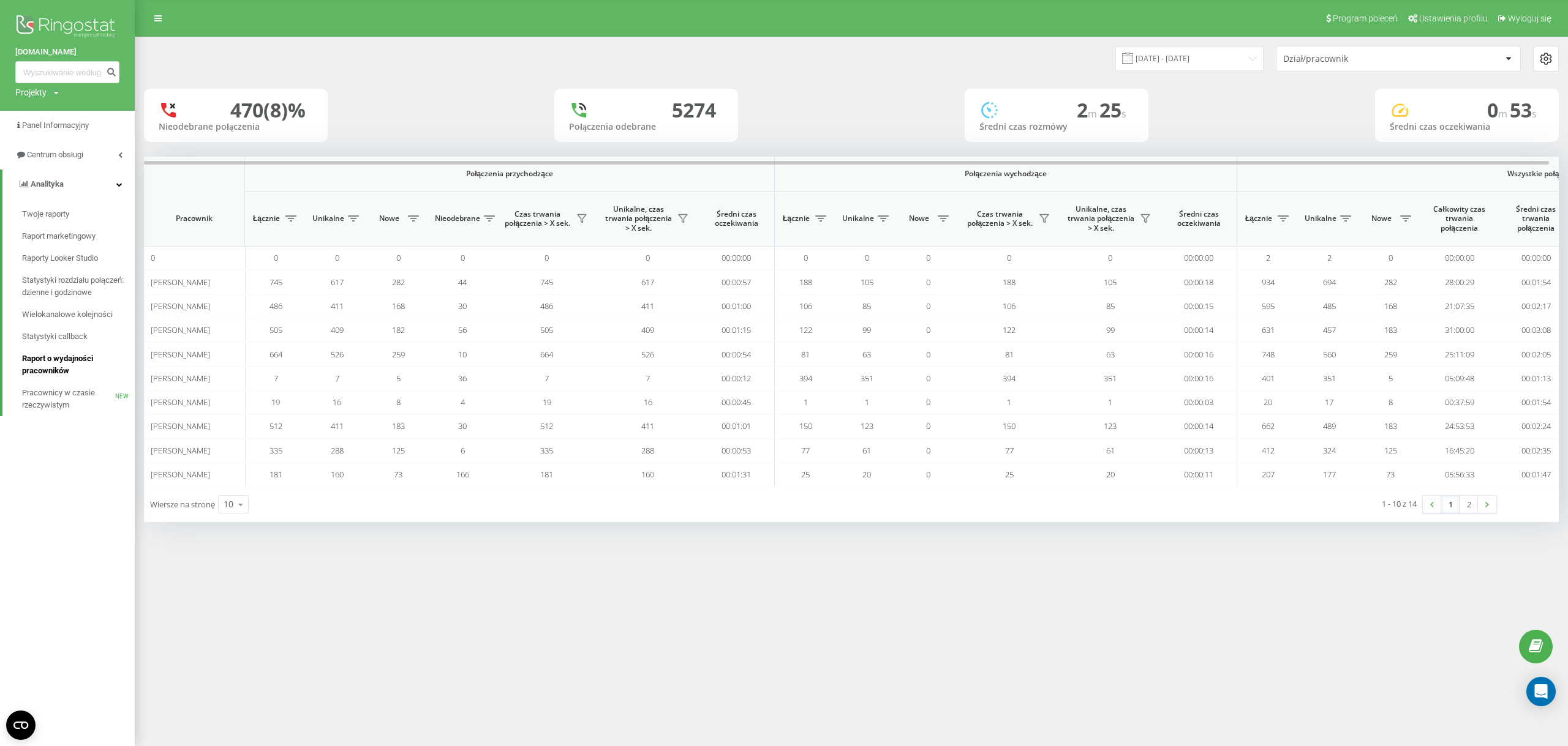
click at [63, 361] on span "Raport o wydajności pracowników" at bounding box center [75, 365] width 107 height 25
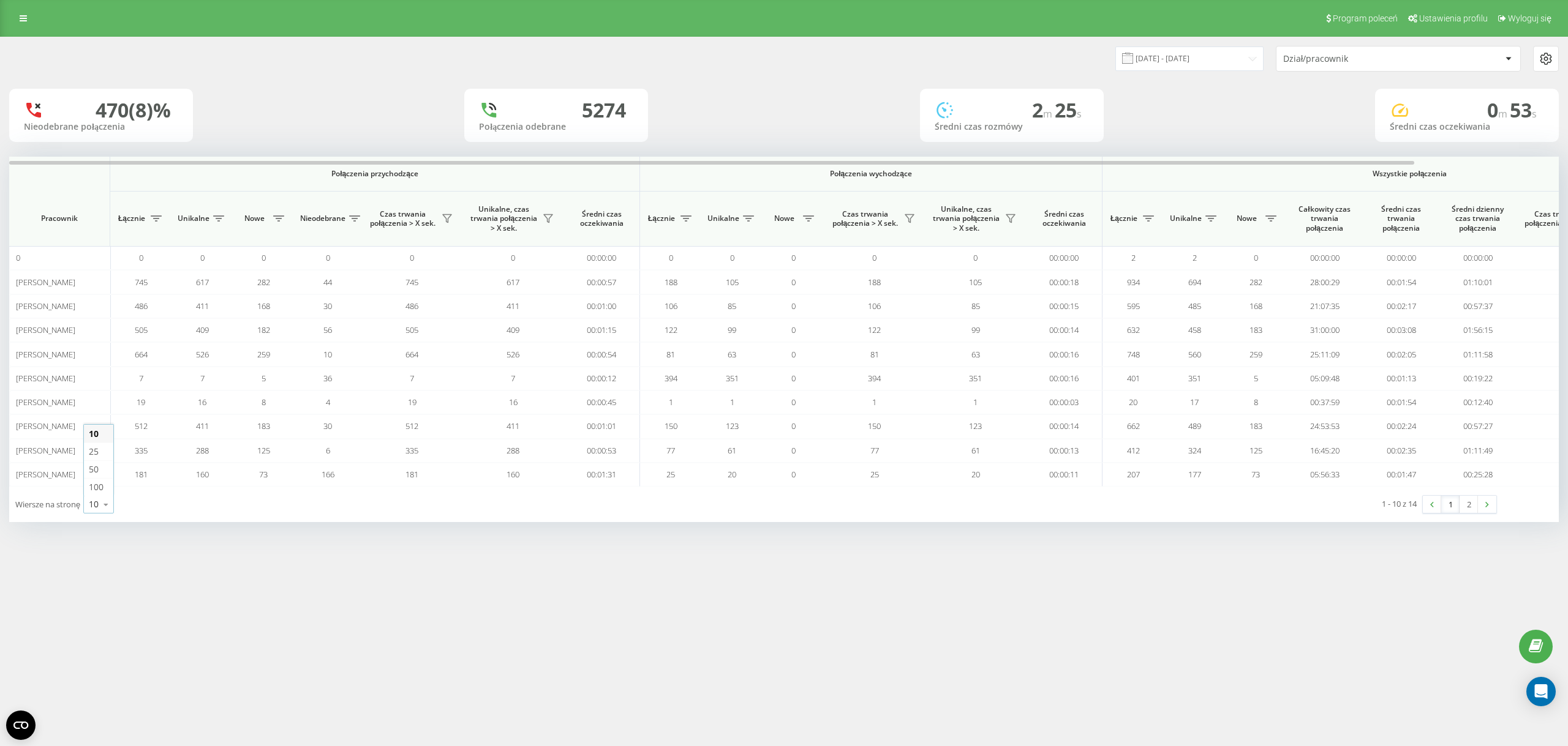
drag, startPoint x: 104, startPoint y: 509, endPoint x: 104, endPoint y: 497, distance: 12.0
click at [104, 507] on icon at bounding box center [105, 505] width 18 height 24
click at [104, 497] on div "Wiersze na stronę 10 10 25 50 100" at bounding box center [397, 504] width 775 height 36
click at [103, 504] on icon at bounding box center [105, 505] width 18 height 24
click at [101, 493] on span "100" at bounding box center [96, 487] width 15 height 12
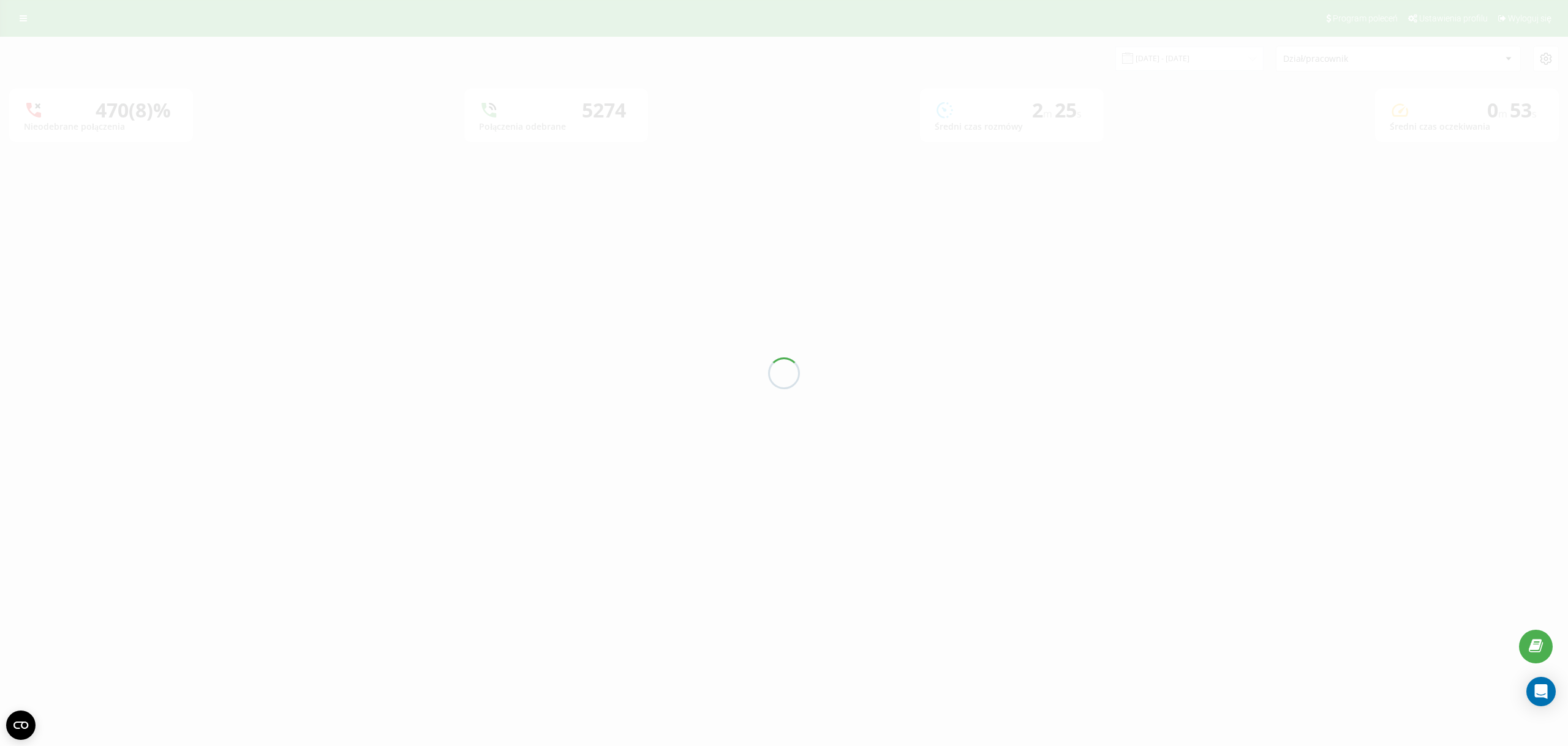
click at [102, 494] on div at bounding box center [784, 373] width 1568 height 746
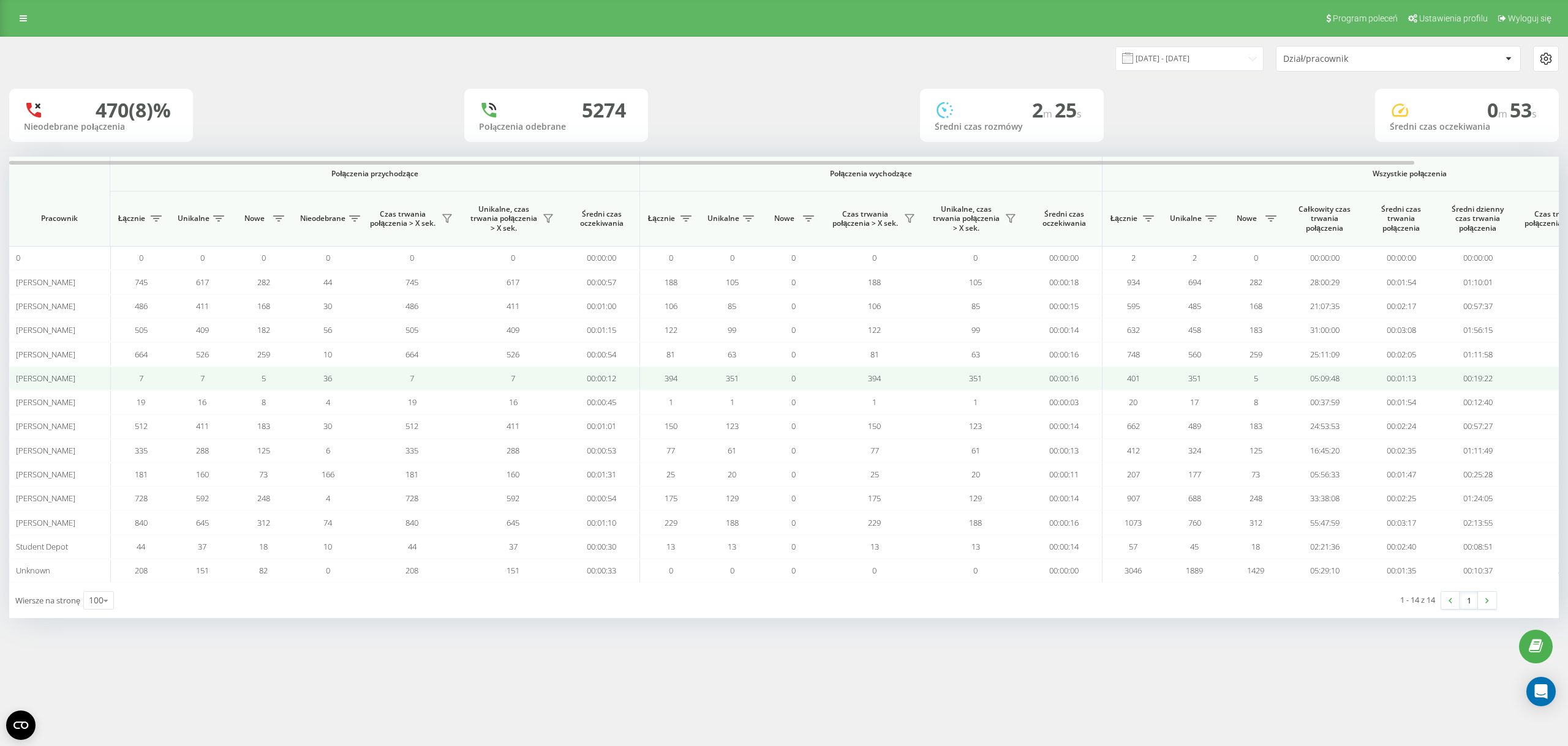
click at [137, 387] on td "7" at bounding box center [140, 379] width 61 height 24
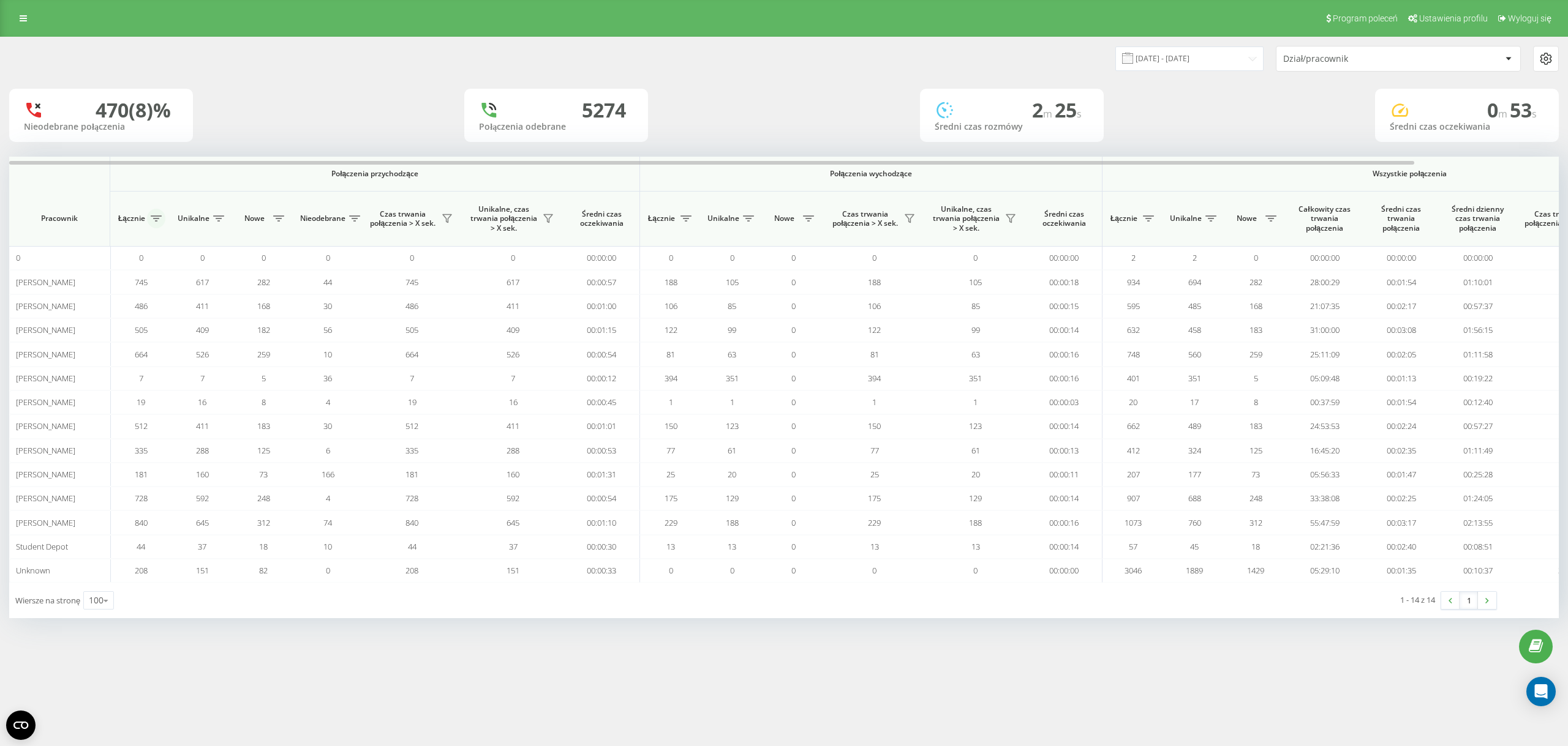
click at [154, 225] on button at bounding box center [156, 218] width 18 height 20
click at [139, 284] on div "Od mniejszego do większego Od większego do mniejszego" at bounding box center [202, 272] width 153 height 36
click at [145, 278] on label "Od większego do mniejszego" at bounding box center [202, 277] width 137 height 10
radio input "true"
click at [258, 312] on button "Zastosuj" at bounding box center [245, 312] width 78 height 25
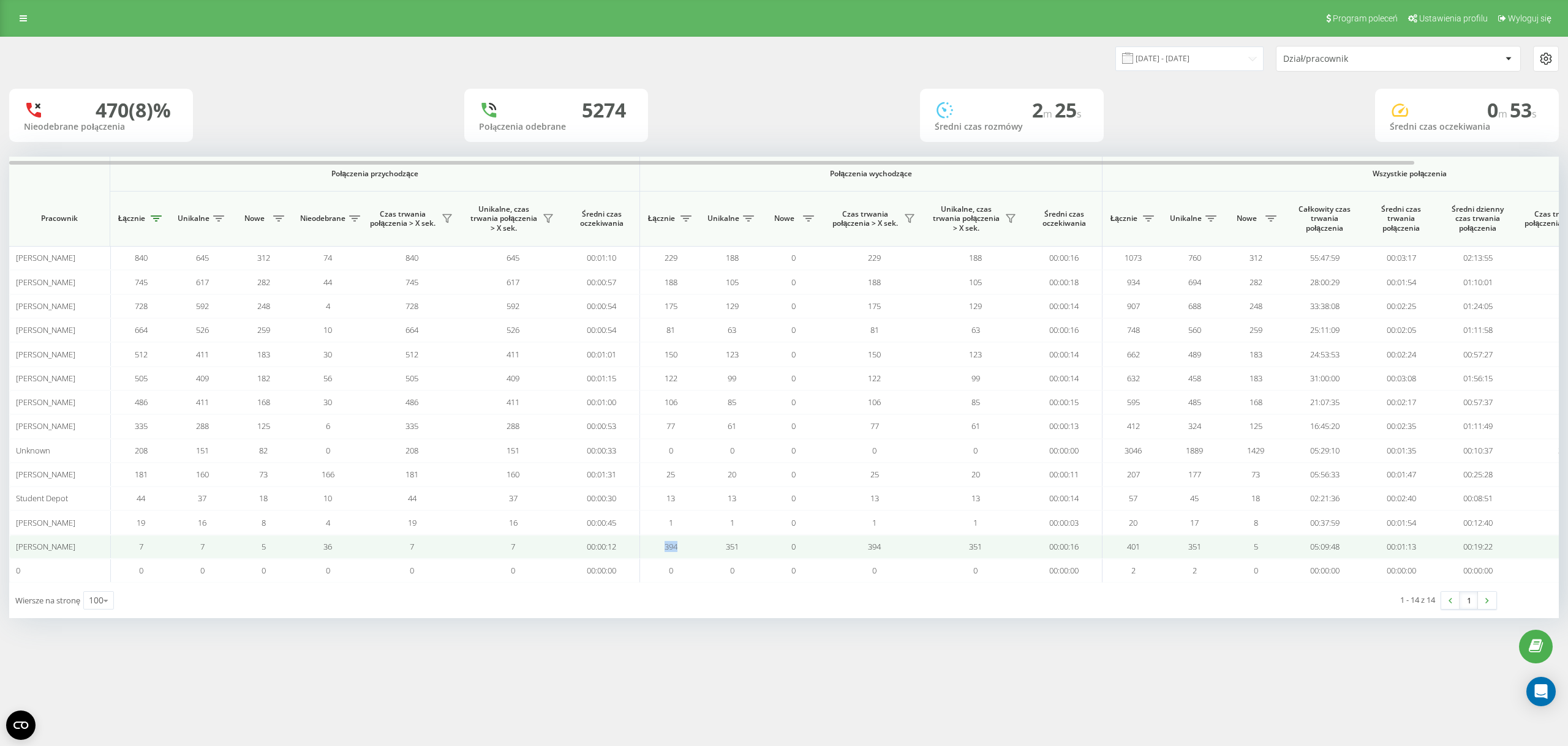
click at [663, 553] on td "394" at bounding box center [670, 547] width 61 height 24
drag, startPoint x: 681, startPoint y: 551, endPoint x: 663, endPoint y: 551, distance: 18.0
click at [657, 551] on td "394" at bounding box center [670, 547] width 61 height 24
click at [685, 551] on td "394" at bounding box center [670, 547] width 61 height 24
click at [659, 551] on td "394" at bounding box center [670, 547] width 61 height 24
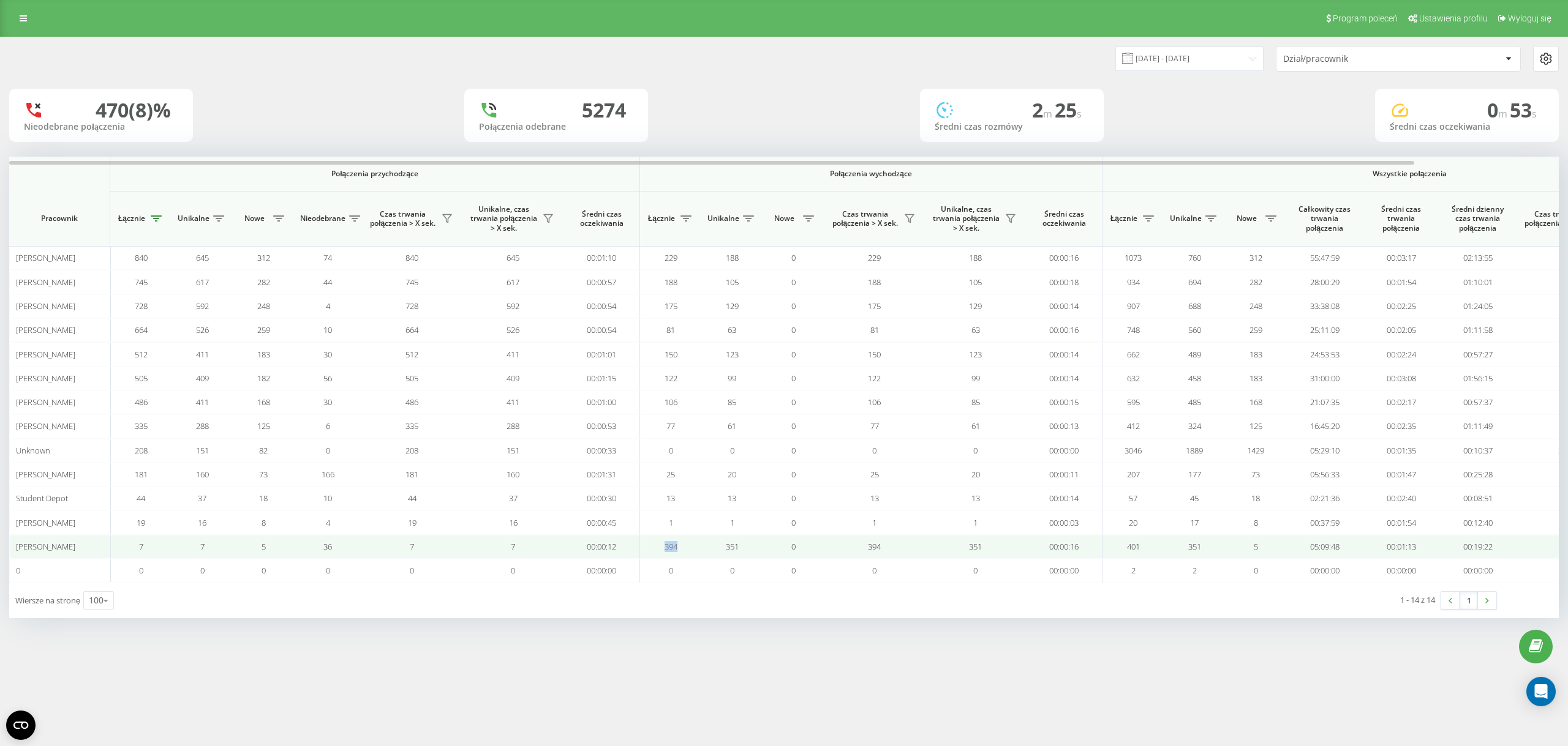
drag, startPoint x: 659, startPoint y: 551, endPoint x: 683, endPoint y: 553, distance: 24.1
click at [683, 553] on td "394" at bounding box center [670, 547] width 61 height 24
drag, startPoint x: 685, startPoint y: 553, endPoint x: 659, endPoint y: 551, distance: 26.1
click at [659, 551] on td "394" at bounding box center [670, 547] width 61 height 24
drag, startPoint x: 659, startPoint y: 551, endPoint x: 684, endPoint y: 553, distance: 25.1
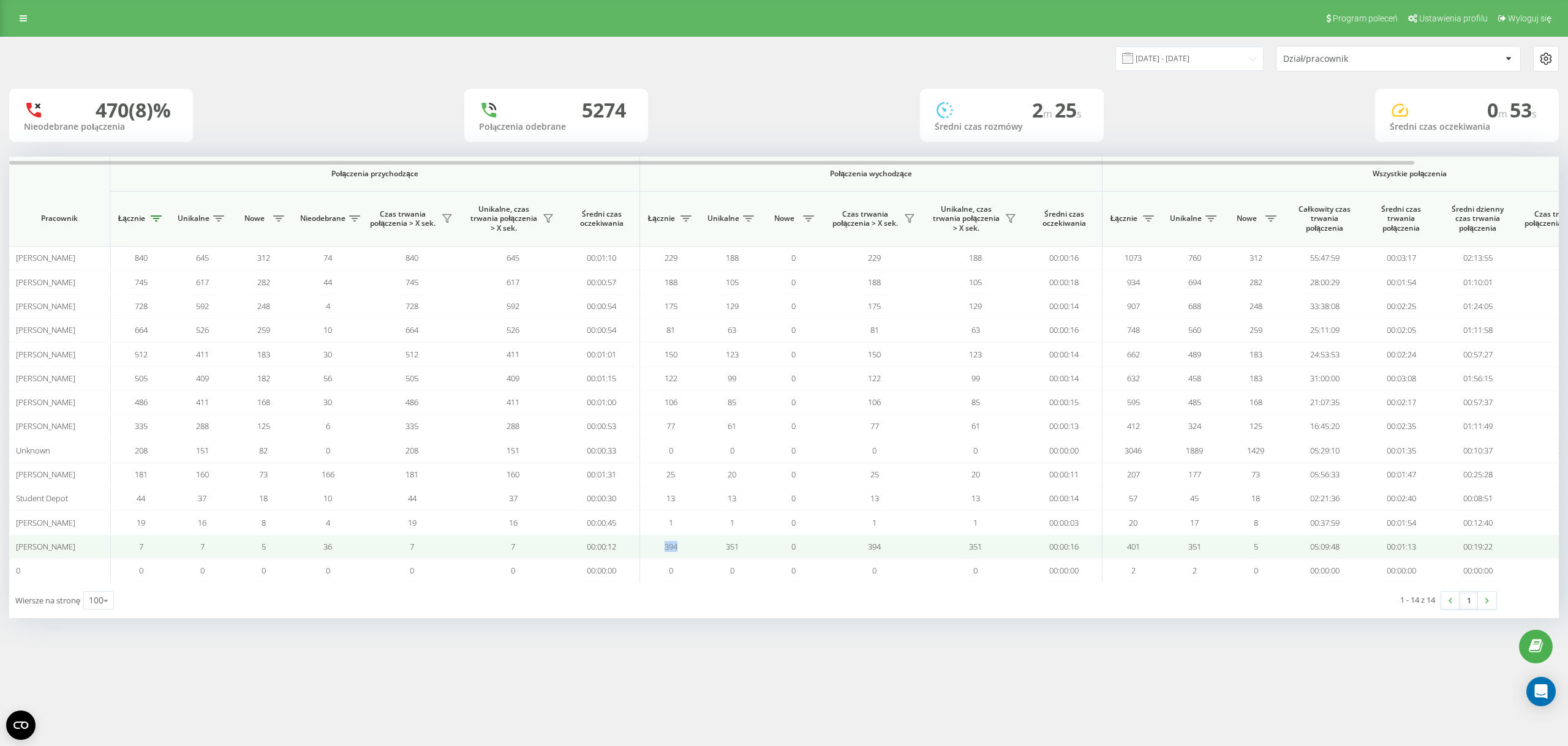
click at [684, 553] on td "394" at bounding box center [670, 547] width 61 height 24
drag, startPoint x: 689, startPoint y: 554, endPoint x: 672, endPoint y: 555, distance: 17.0
click at [672, 555] on td "394" at bounding box center [670, 547] width 61 height 24
drag, startPoint x: 160, startPoint y: 549, endPoint x: 129, endPoint y: 548, distance: 31.0
click at [129, 548] on td "7" at bounding box center [140, 547] width 61 height 24
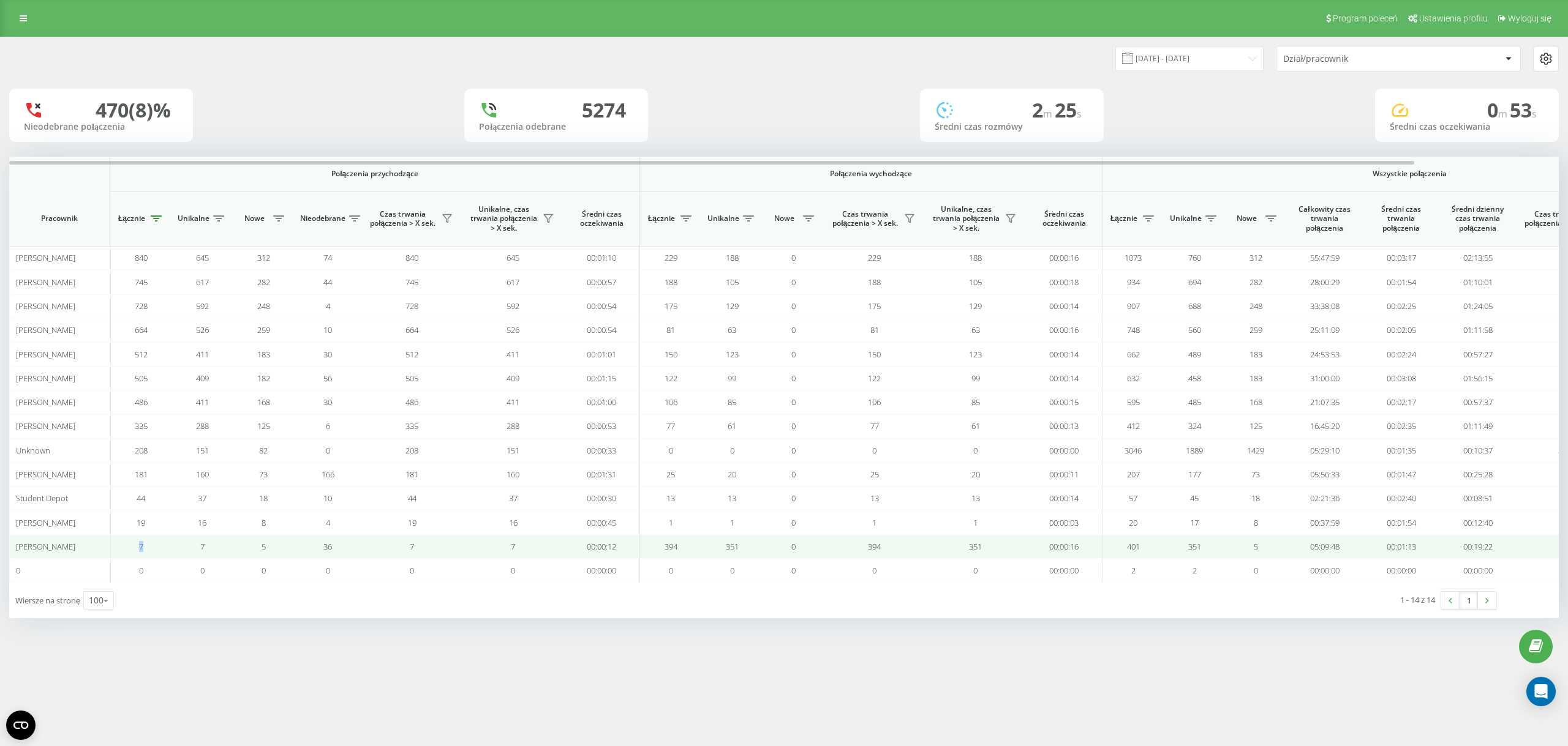
drag, startPoint x: 150, startPoint y: 551, endPoint x: 135, endPoint y: 553, distance: 15.1
click at [135, 553] on td "7" at bounding box center [140, 547] width 61 height 24
drag, startPoint x: 691, startPoint y: 554, endPoint x: 663, endPoint y: 554, distance: 28.0
click at [663, 554] on td "394" at bounding box center [670, 547] width 61 height 24
drag, startPoint x: 659, startPoint y: 554, endPoint x: 693, endPoint y: 554, distance: 34.0
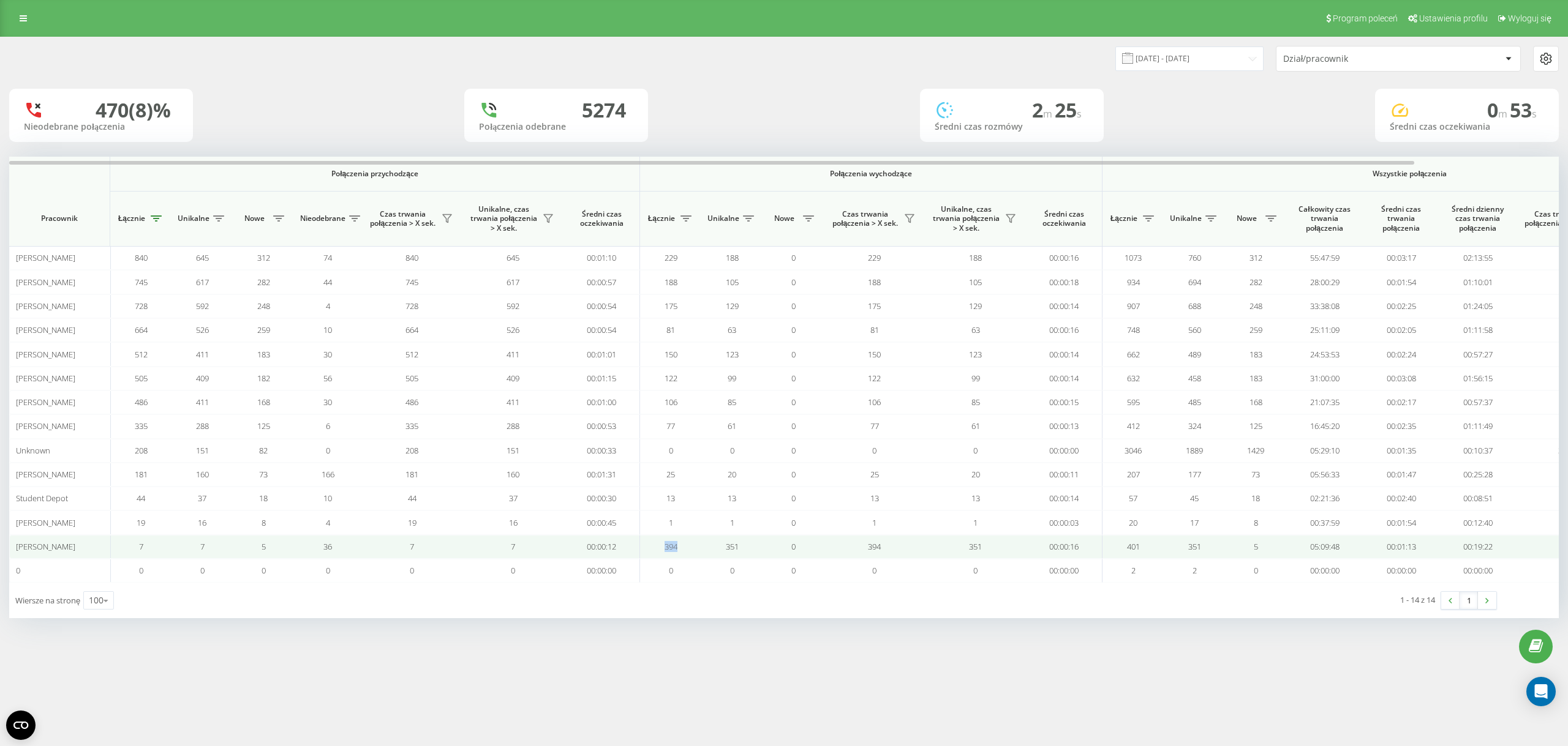
click at [693, 554] on td "394" at bounding box center [670, 547] width 61 height 24
drag, startPoint x: 695, startPoint y: 554, endPoint x: 655, endPoint y: 554, distance: 40.0
click at [656, 555] on td "394" at bounding box center [670, 547] width 61 height 24
click at [659, 554] on td "394" at bounding box center [670, 547] width 61 height 24
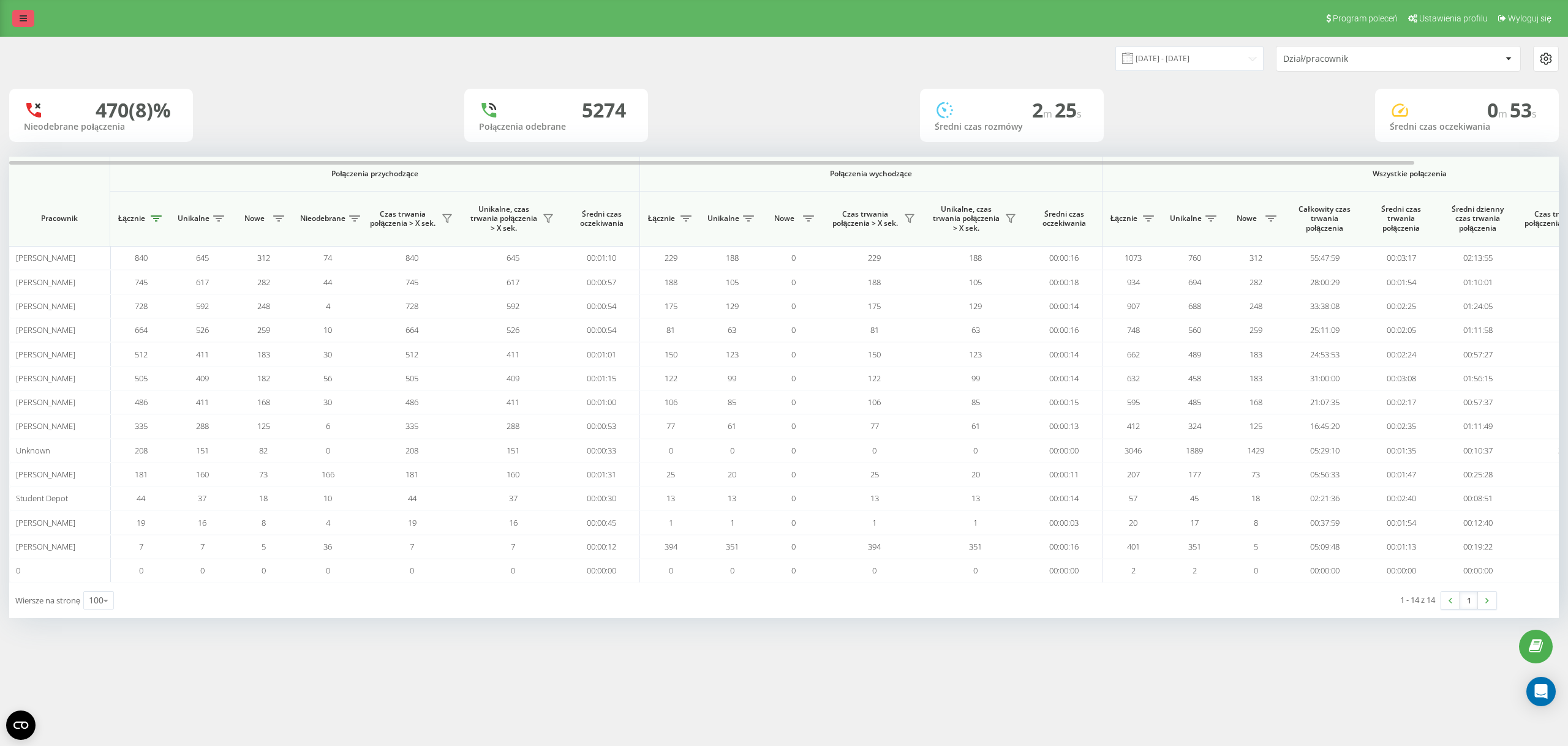
click at [31, 20] on link at bounding box center [23, 18] width 22 height 17
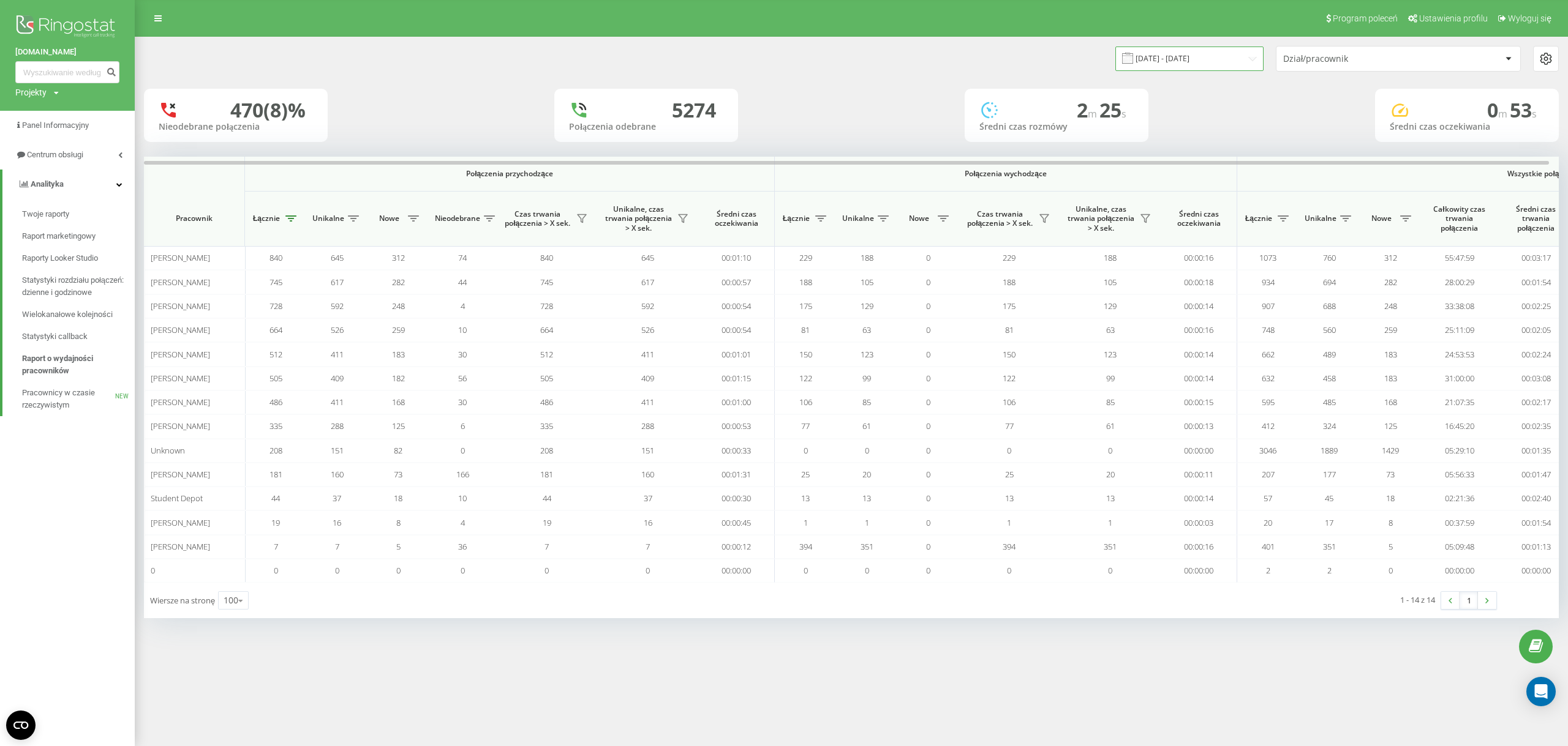
click at [1152, 63] on input "21.08.2025 - 21.09.2025" at bounding box center [1189, 59] width 148 height 24
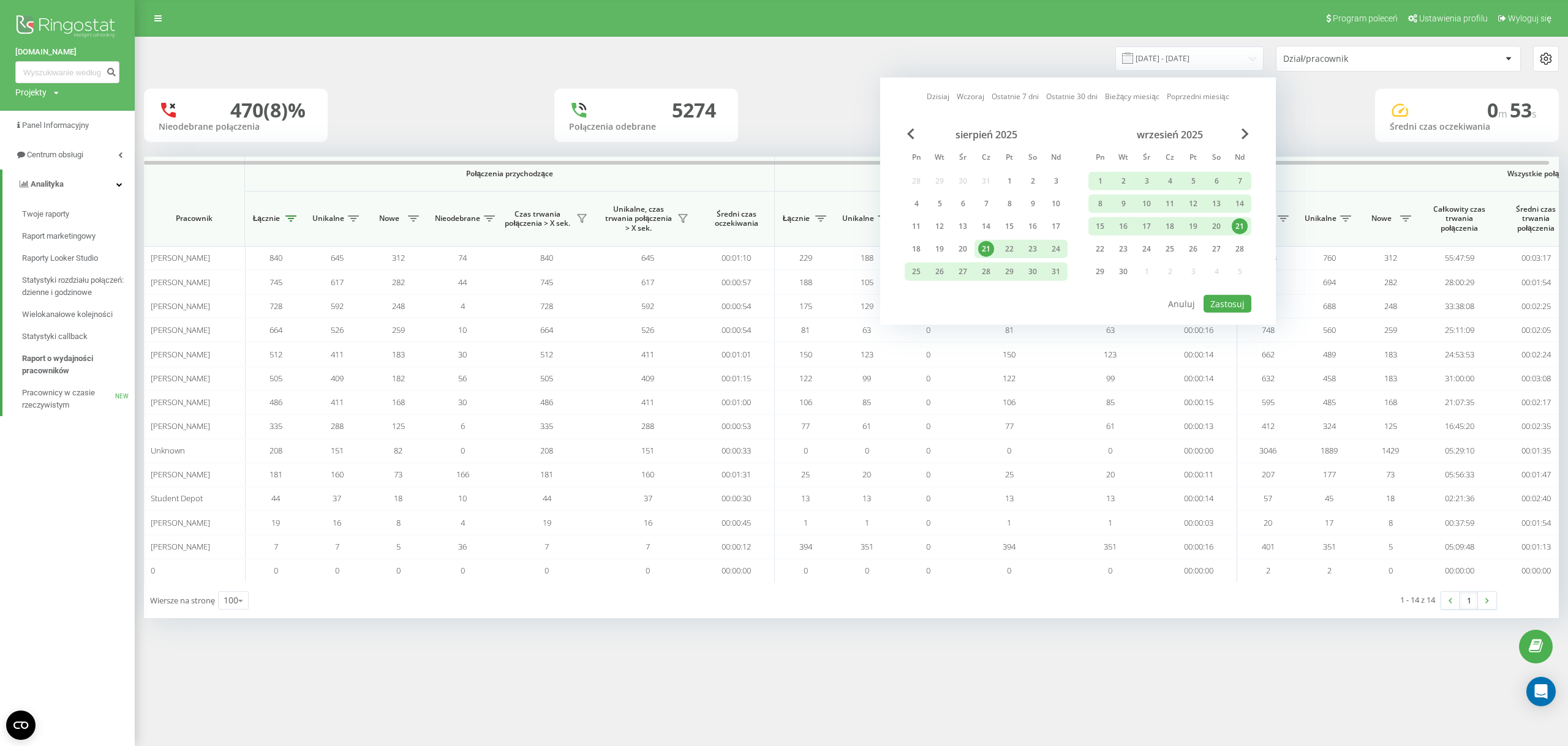
click at [1242, 228] on div "21" at bounding box center [1240, 226] width 16 height 16
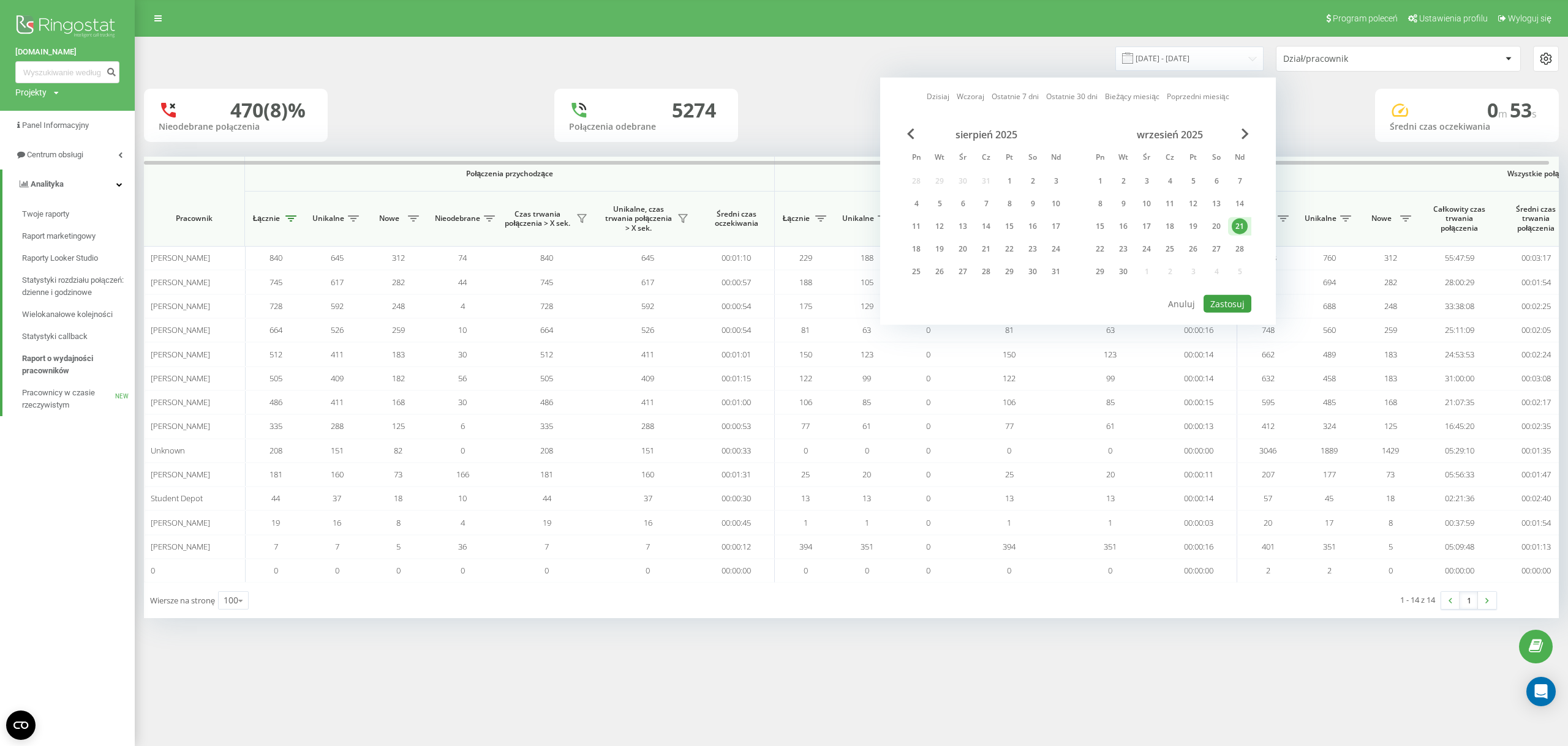
click at [1221, 312] on div "Dzisiaj Wczoraj Ostatnie 7 dni Ostatnie 30 dni Bieżący miesiąc Poprzedni miesią…" at bounding box center [1078, 201] width 396 height 248
click at [1221, 309] on button "Zastosuj" at bounding box center [1228, 304] width 47 height 17
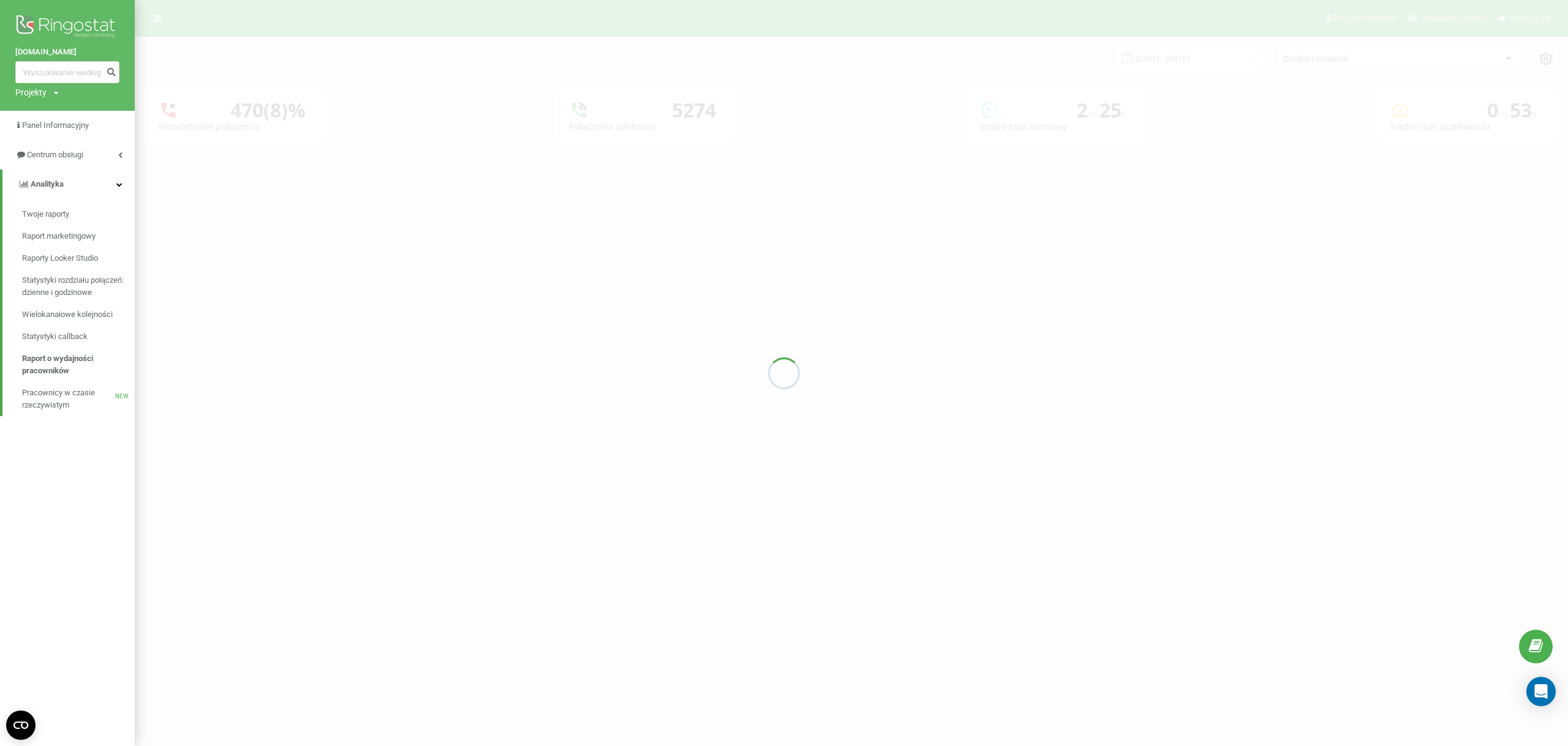
type input "[DATE] - [DATE]"
